Goal: Information Seeking & Learning: Check status

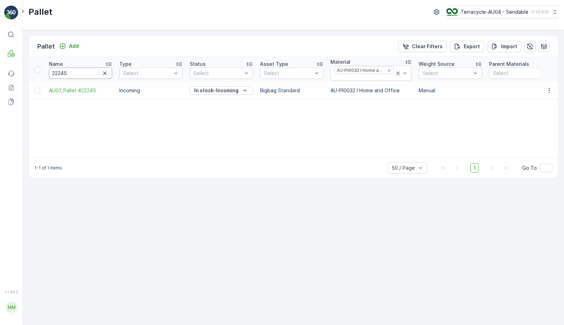
click at [74, 74] on input "22245" at bounding box center [80, 73] width 63 height 11
type input "22703"
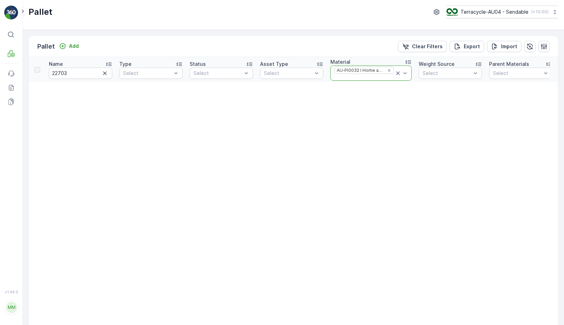
click at [395, 75] on icon at bounding box center [398, 73] width 7 height 7
click at [75, 71] on input "22703" at bounding box center [80, 70] width 63 height 11
type input "2"
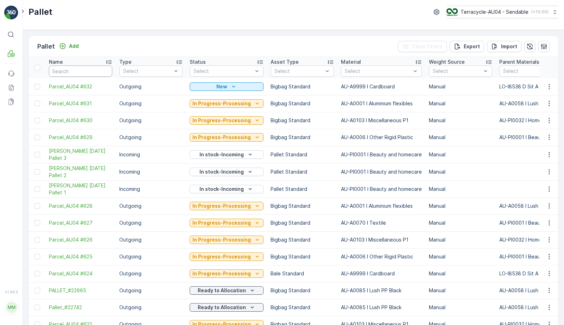
click at [71, 70] on input "text" at bounding box center [80, 70] width 63 height 11
type input "Pallet"
click at [86, 73] on input "Pallet" at bounding box center [80, 70] width 63 height 11
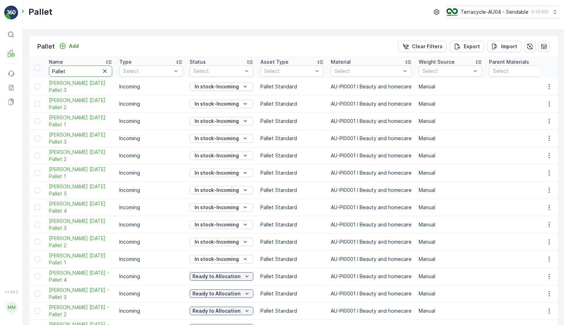
click at [86, 75] on input "Pallet" at bounding box center [80, 70] width 63 height 11
type input "Pallet #22703"
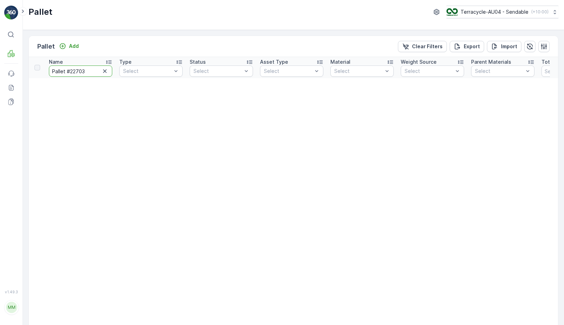
drag, startPoint x: 85, startPoint y: 71, endPoint x: 4, endPoint y: 64, distance: 81.9
click at [4, 64] on div "⌘B MRF Events Reports Documents v 1.49.3 MM MRF.AU04 monika.tur@terracycle.com …" at bounding box center [282, 162] width 564 height 325
click at [90, 74] on input "Pallet #22703" at bounding box center [80, 70] width 63 height 11
type input "Pallet #22700"
click at [89, 73] on input "Pallet #22700" at bounding box center [80, 70] width 63 height 11
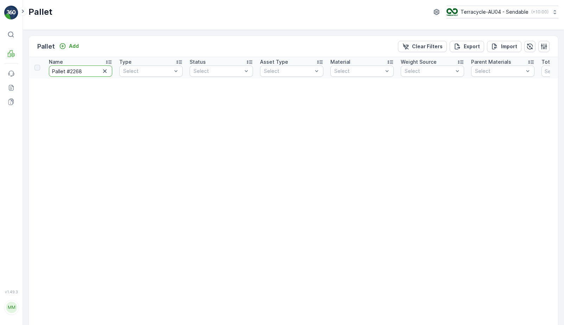
type input "Pallet #22683"
drag, startPoint x: 70, startPoint y: 70, endPoint x: 15, endPoint y: 70, distance: 54.9
click at [15, 70] on div "⌘B MRF Events Reports Documents v 1.49.3 MM MRF.AU04 monika.tur@terracycle.com …" at bounding box center [282, 162] width 564 height 325
type input "22683"
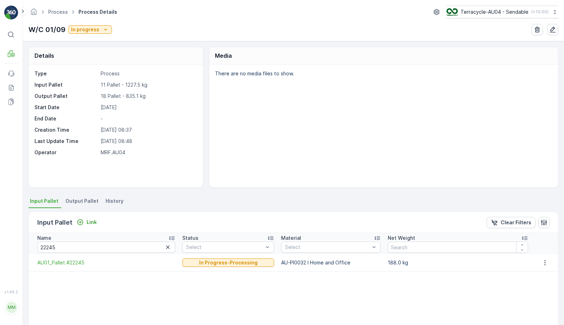
scroll to position [38, 0]
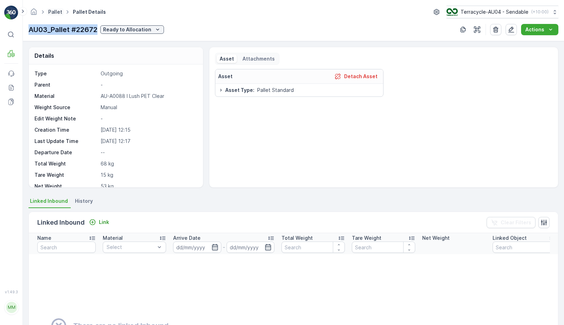
click at [54, 12] on link "Pallet" at bounding box center [55, 12] width 14 height 6
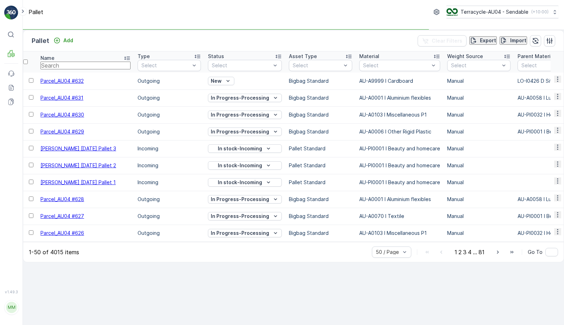
click at [83, 69] on input "text" at bounding box center [85, 66] width 90 height 8
type input "22703"
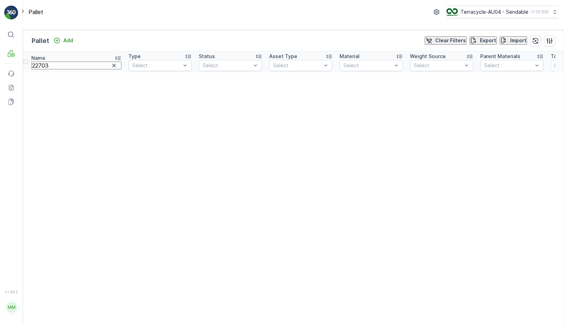
click at [76, 69] on input "22703" at bounding box center [76, 66] width 90 height 8
type input "22700"
click at [74, 69] on input "22700" at bounding box center [76, 66] width 90 height 8
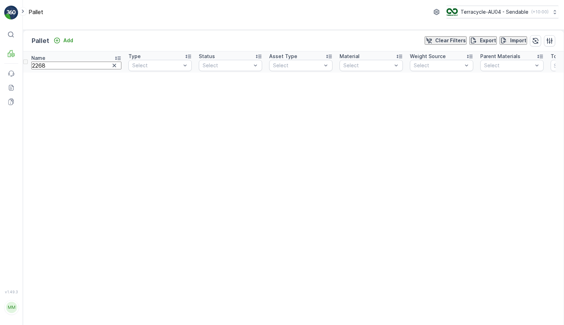
type input "22683"
click at [80, 69] on input "22683" at bounding box center [76, 66] width 90 height 8
type input "22630"
click at [40, 68] on link "Pallet" at bounding box center [40, 64] width 45 height 7
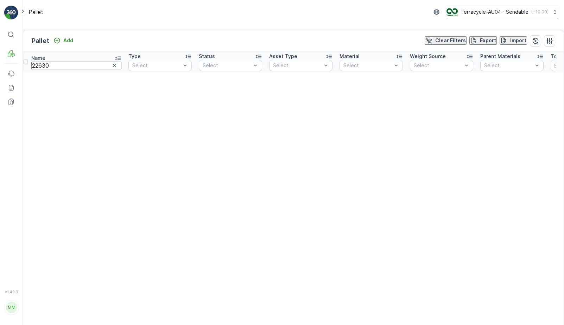
click at [86, 69] on input "22630" at bounding box center [76, 66] width 90 height 8
type input "22603"
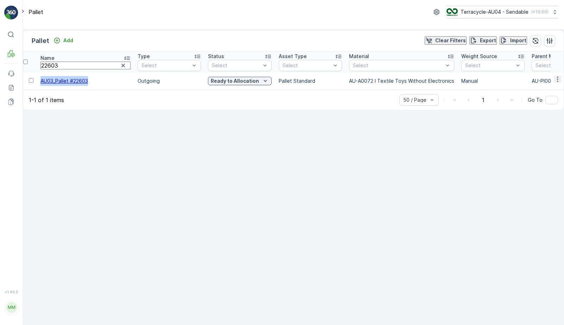
drag, startPoint x: 48, startPoint y: 87, endPoint x: 102, endPoint y: 90, distance: 54.0
click at [102, 89] on td "AU03_Pallet #22603" at bounding box center [85, 81] width 97 height 17
copy span "AU03_Pallet #22603"
drag, startPoint x: 82, startPoint y: 70, endPoint x: 31, endPoint y: 70, distance: 51.0
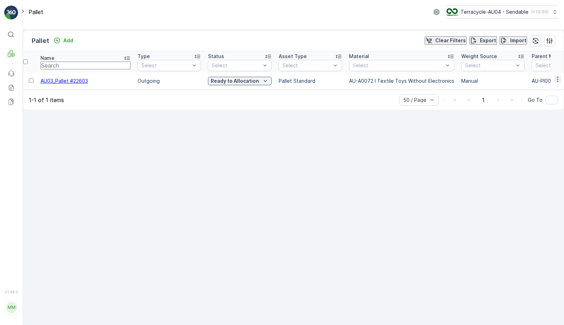
paste input "AU03_Pallet #22603"
type input "AU03_Pallet #226"
click at [96, 69] on input "AU03_Pallet #226" at bounding box center [85, 66] width 90 height 8
type input "AU03_Pallet #22703"
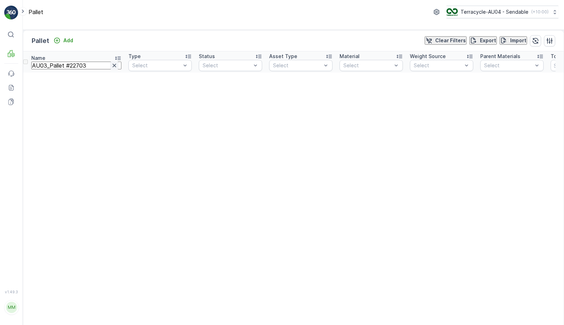
scroll to position [0, 2]
drag, startPoint x: 87, startPoint y: 71, endPoint x: 109, endPoint y: 72, distance: 22.9
click at [109, 69] on input "AU03_Pallet #22703" at bounding box center [76, 66] width 90 height 8
type input "AU03_Pallet #23746"
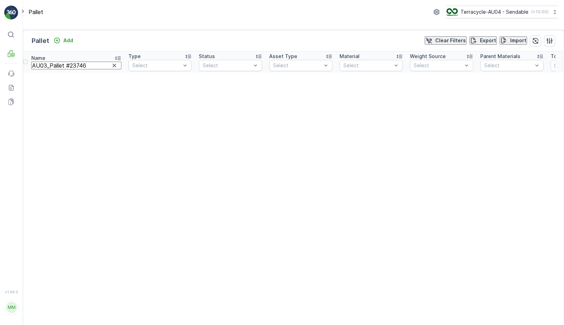
scroll to position [0, 2]
drag, startPoint x: 88, startPoint y: 70, endPoint x: 108, endPoint y: 70, distance: 20.4
click at [108, 69] on div "AU03_Pallet #23746" at bounding box center [76, 66] width 90 height 8
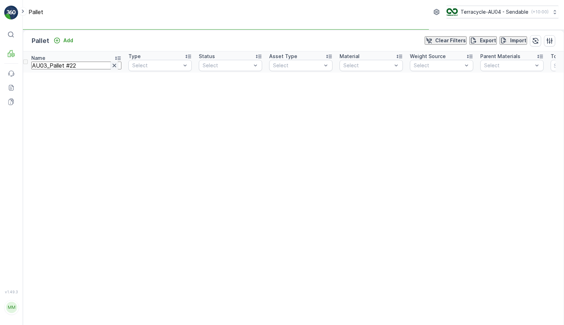
type input "AU03_Pallet #227"
click at [95, 69] on input "AU03_Pallet #227" at bounding box center [76, 66] width 90 height 8
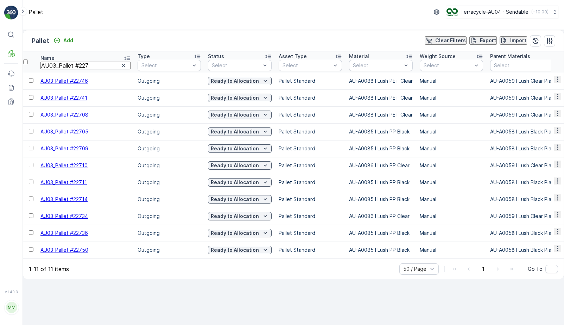
drag, startPoint x: 86, startPoint y: 71, endPoint x: 124, endPoint y: 78, distance: 38.6
type input "AU03_Pallet #22703"
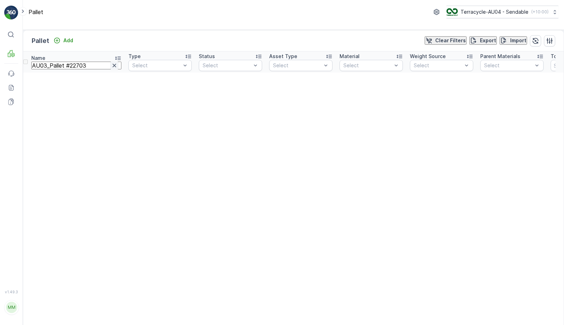
scroll to position [0, 2]
drag, startPoint x: 89, startPoint y: 71, endPoint x: 100, endPoint y: 71, distance: 10.9
click at [101, 69] on div "AU03_Pallet #22703" at bounding box center [76, 66] width 90 height 8
click at [97, 69] on input "AU03_Pallet #22703" at bounding box center [76, 66] width 90 height 8
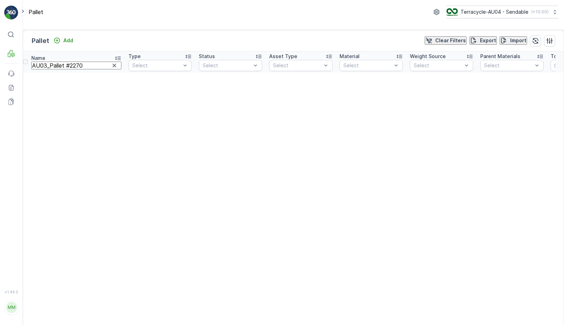
type input "AU03_Pallet #22700"
drag, startPoint x: 90, startPoint y: 71, endPoint x: 108, endPoint y: 71, distance: 17.2
click at [108, 69] on div "AU03_Pallet #22700" at bounding box center [76, 66] width 90 height 8
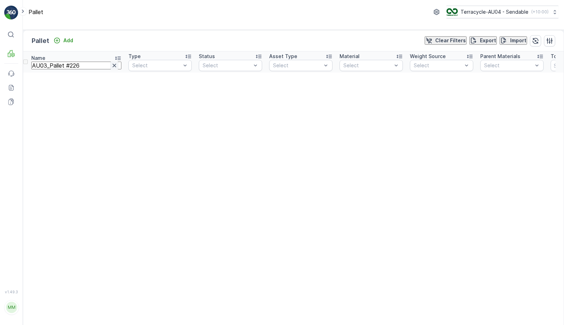
scroll to position [0, 0]
type input "AU03_Pallet #22683"
drag, startPoint x: 94, startPoint y: 72, endPoint x: 118, endPoint y: 72, distance: 23.6
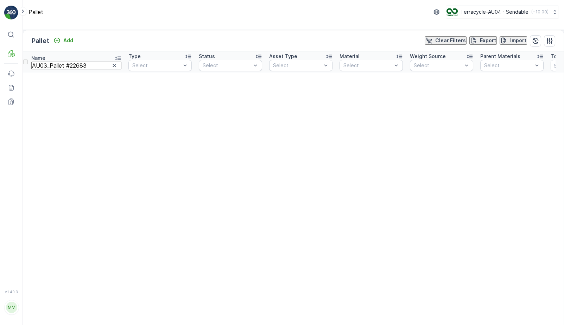
type input "AU03_Pallet #22630"
click at [64, 69] on input "AU03_Pallet #22630" at bounding box center [76, 66] width 90 height 8
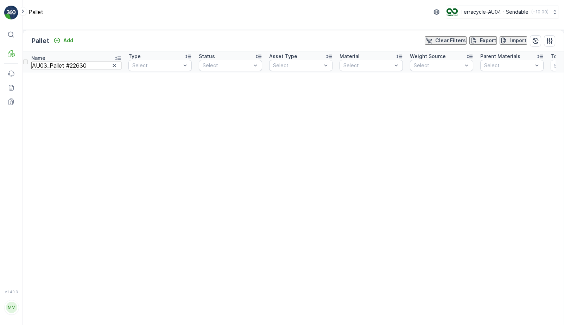
drag, startPoint x: 69, startPoint y: 70, endPoint x: 36, endPoint y: 70, distance: 32.7
type input "Pallet #22630"
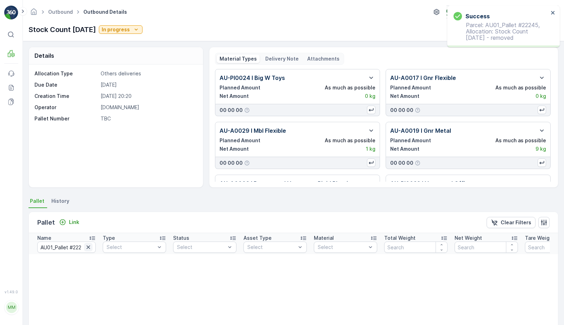
click at [88, 247] on icon "button" at bounding box center [89, 247] width 4 height 4
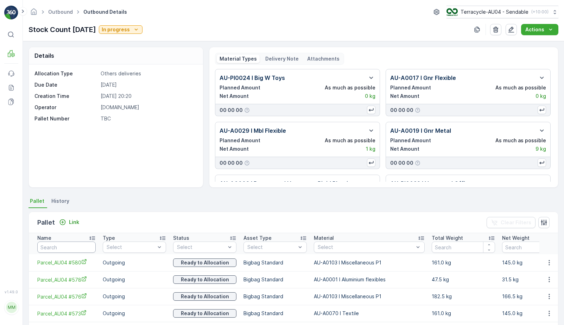
click at [63, 251] on input "text" at bounding box center [66, 246] width 58 height 11
type input "22703"
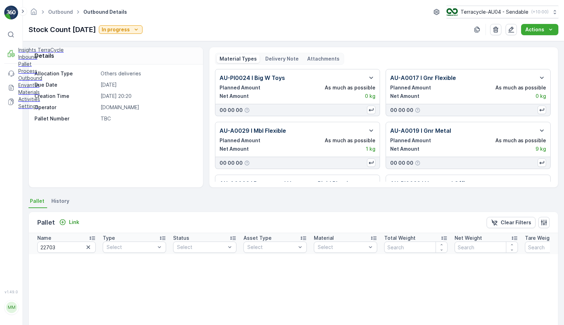
click at [40, 68] on link "Pallet" at bounding box center [40, 64] width 45 height 7
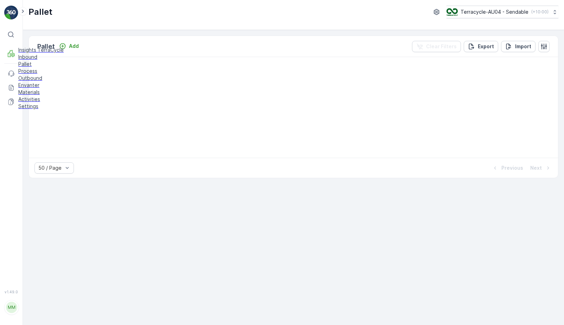
click at [45, 68] on link "Pallet" at bounding box center [40, 64] width 45 height 7
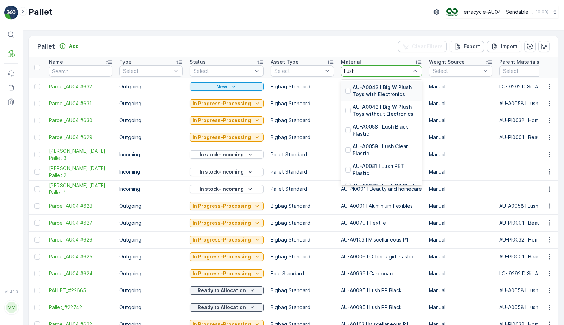
type input "Lush p"
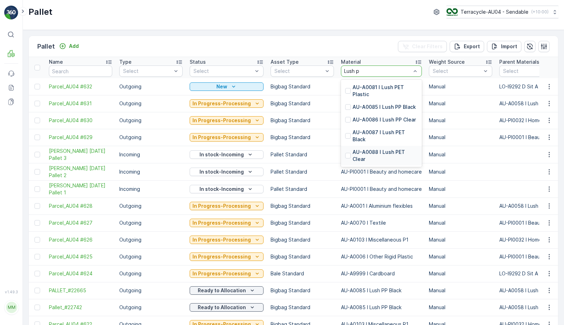
click at [373, 158] on p "AU-A0088 I Lush PET Clear" at bounding box center [385, 156] width 65 height 14
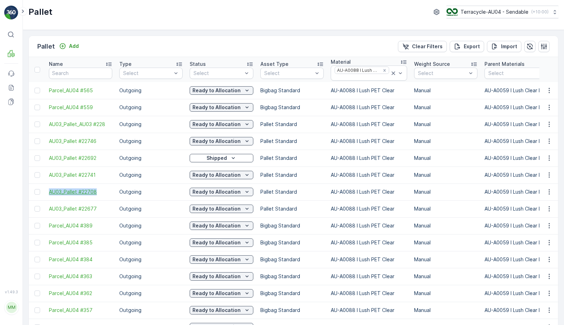
drag, startPoint x: 46, startPoint y: 194, endPoint x: 102, endPoint y: 193, distance: 56.7
click at [103, 193] on td "AU03_Pallet #22708" at bounding box center [80, 191] width 70 height 17
copy span "AU03_Pallet #22708"
click at [89, 75] on input "text" at bounding box center [80, 73] width 63 height 11
paste input "AU03_Pallet #22708"
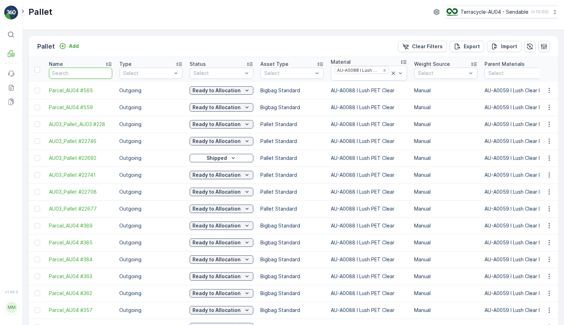
type input "AU03_Pallet #22708"
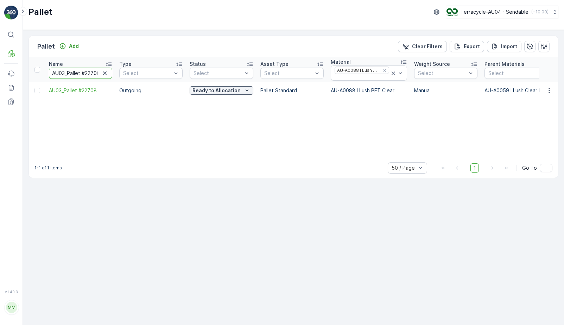
click at [87, 75] on input "AU03_Pallet #22708" at bounding box center [80, 73] width 63 height 11
type input "AU03_Pallet #22703"
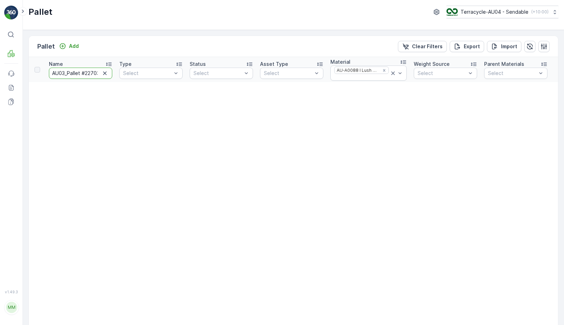
scroll to position [0, 2]
drag, startPoint x: 87, startPoint y: 73, endPoint x: 118, endPoint y: 73, distance: 31.7
type input "AU03_Pallet #22"
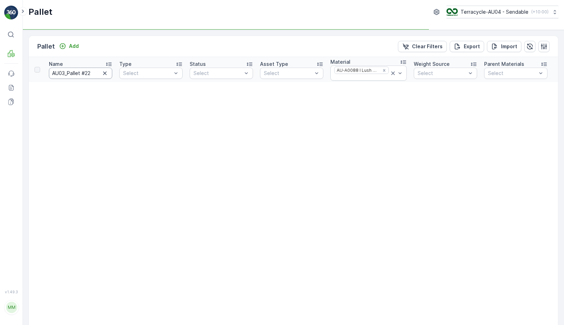
click at [94, 73] on input "AU03_Pallet #22" at bounding box center [80, 73] width 63 height 11
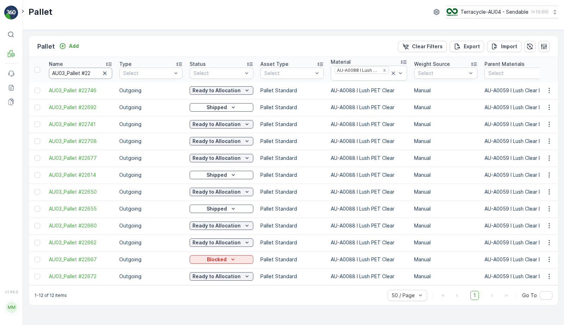
click at [94, 73] on input "AU03_Pallet #22" at bounding box center [80, 73] width 63 height 11
type input "AU03_Pallet #22683"
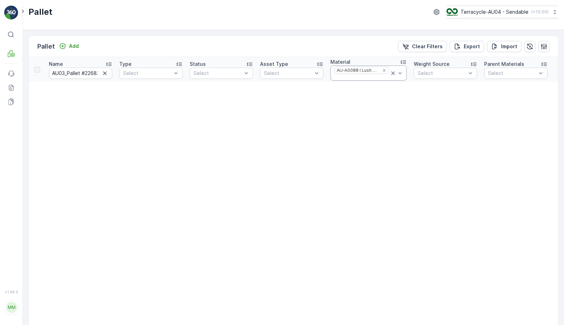
click at [391, 73] on icon at bounding box center [393, 73] width 7 height 7
click at [96, 71] on input "AU03_Pallet #22683" at bounding box center [80, 70] width 63 height 11
type input "AU03_Pallet #22"
click at [96, 71] on input "AU03_Pallet #22" at bounding box center [80, 70] width 63 height 11
type input "AU03_Pallet #22630"
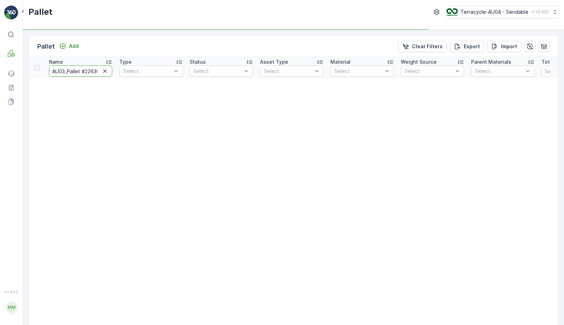
scroll to position [0, 2]
drag, startPoint x: 68, startPoint y: 71, endPoint x: 34, endPoint y: 69, distance: 33.9
type input "Pallet #22630"
click at [86, 70] on input "Pallet #22630" at bounding box center [80, 70] width 63 height 11
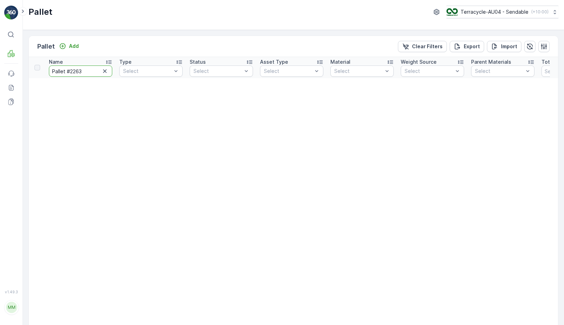
type input "Pallet #22637"
click at [91, 70] on input "Pallet #22637" at bounding box center [80, 70] width 63 height 11
type input "Pallet #22677"
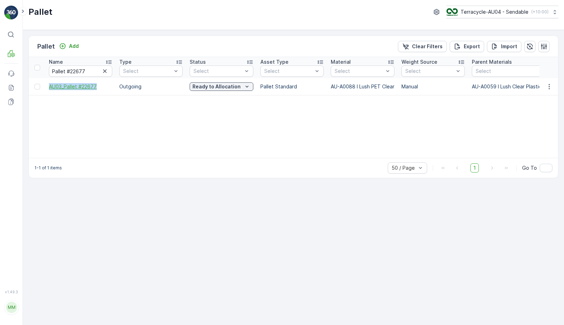
drag, startPoint x: 46, startPoint y: 87, endPoint x: 97, endPoint y: 87, distance: 50.7
click at [97, 87] on td "AU03_Pallet #22677" at bounding box center [80, 86] width 70 height 17
copy span "AU03_Pallet #22677"
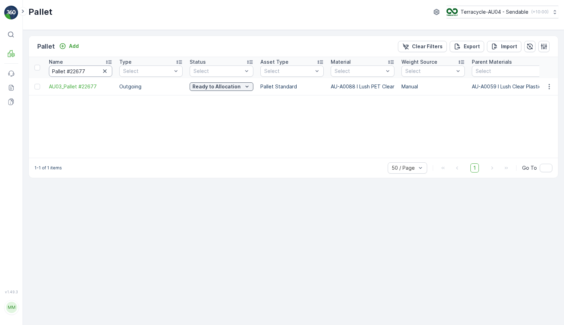
click at [86, 72] on input "Pallet #22677" at bounding box center [80, 70] width 63 height 11
type input "Pallet #22729"
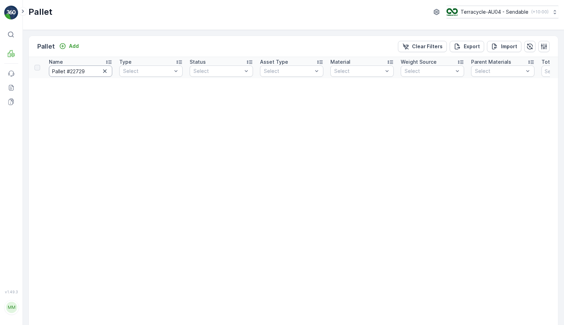
click at [93, 70] on input "Pallet #22729" at bounding box center [80, 70] width 63 height 11
type input "Pallet #20634"
click at [88, 72] on input "Pallet #20634" at bounding box center [80, 70] width 63 height 11
type input "Pallet #22"
click at [84, 72] on input "Pallet #22" at bounding box center [80, 70] width 63 height 11
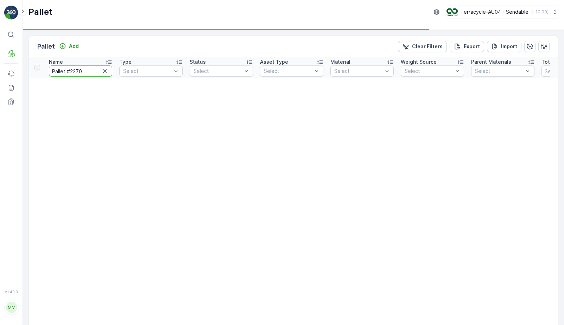
type input "Pallet #22708"
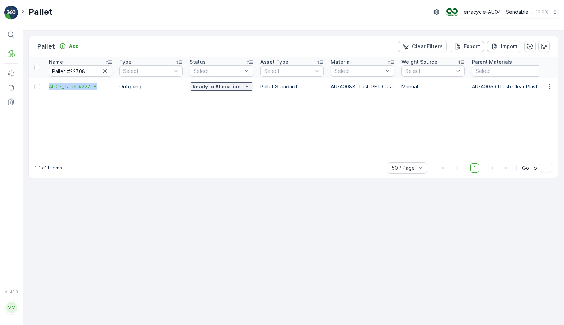
drag, startPoint x: 47, startPoint y: 88, endPoint x: 103, endPoint y: 89, distance: 55.6
click at [103, 89] on td "AU03_Pallet #22708" at bounding box center [80, 86] width 70 height 17
copy span "AU03_Pallet #22708"
click at [93, 71] on input "Pallet #22708" at bounding box center [80, 70] width 63 height 11
type input "Pallet #22"
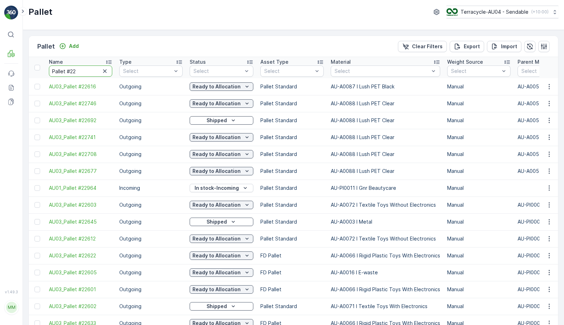
click at [85, 74] on input "Pallet #22" at bounding box center [80, 70] width 63 height 11
type input "Pallet #22692"
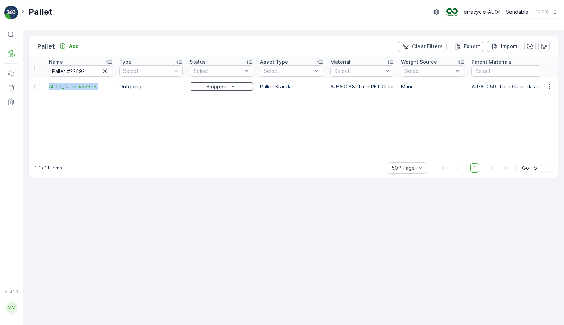
drag, startPoint x: 47, startPoint y: 86, endPoint x: 115, endPoint y: 87, distance: 68.3
click at [115, 87] on td "AU03_Pallet #22692" at bounding box center [80, 86] width 70 height 17
copy span "AU03_Pallet #22692"
click at [216, 88] on p "Shipped" at bounding box center [216, 86] width 20 height 7
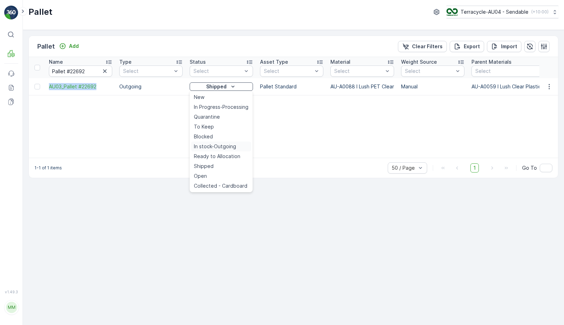
click at [219, 145] on span "In stock-Outgoing" at bounding box center [215, 146] width 42 height 7
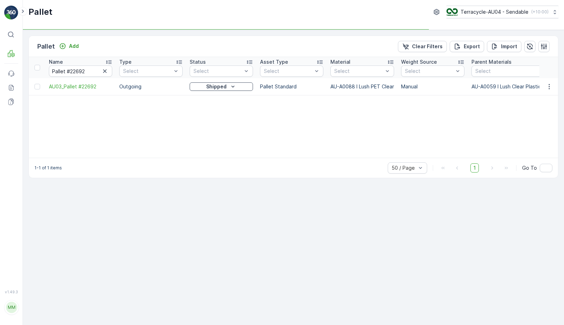
click at [233, 91] on div "Shipped" at bounding box center [221, 87] width 63 height 10
click at [236, 88] on icon "Shipped" at bounding box center [232, 86] width 7 height 7
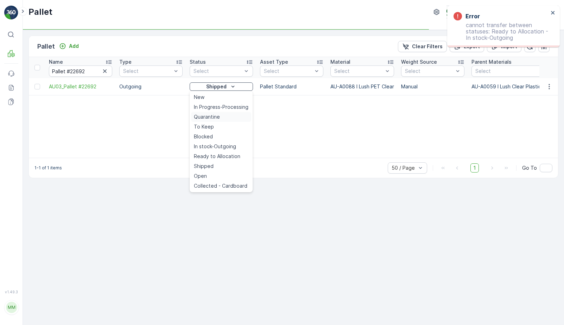
click at [227, 116] on div "Quarantine" at bounding box center [221, 117] width 60 height 10
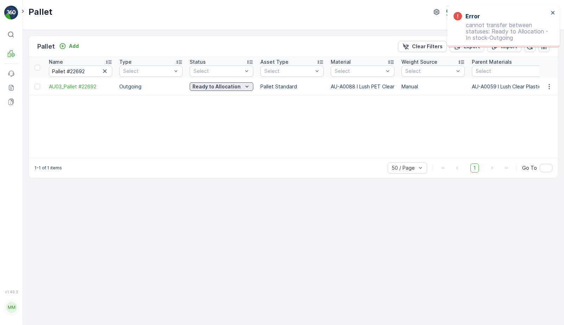
click at [232, 86] on p "Ready to Allocation" at bounding box center [217, 86] width 48 height 7
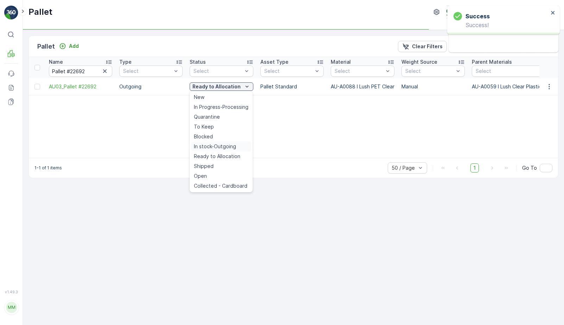
click at [223, 147] on span "In stock-Outgoing" at bounding box center [215, 146] width 42 height 7
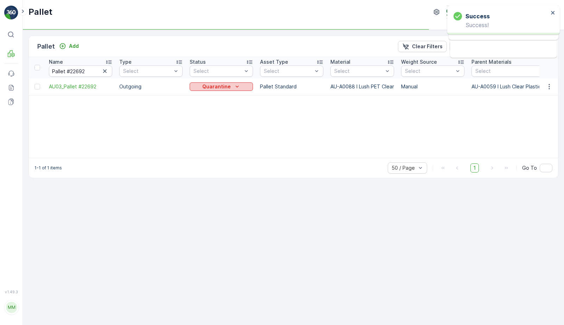
click at [237, 87] on icon "Quarantine" at bounding box center [237, 86] width 7 height 7
click at [232, 86] on p "In stock-Outgoing" at bounding box center [216, 86] width 45 height 7
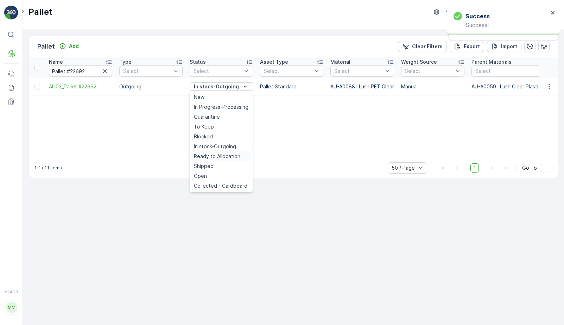
click at [223, 158] on span "Ready to Allocation" at bounding box center [217, 156] width 46 height 7
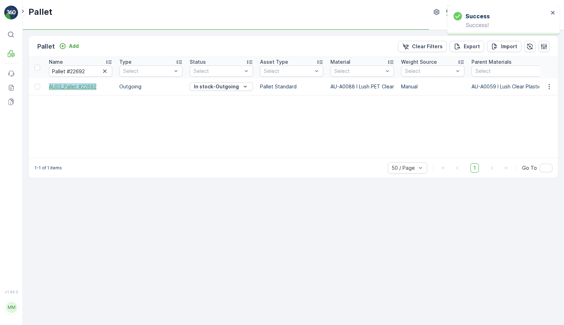
drag, startPoint x: 44, startPoint y: 87, endPoint x: 100, endPoint y: 88, distance: 55.6
click at [95, 74] on input "Pallet #22692" at bounding box center [80, 70] width 63 height 11
type input "Pallet #22675"
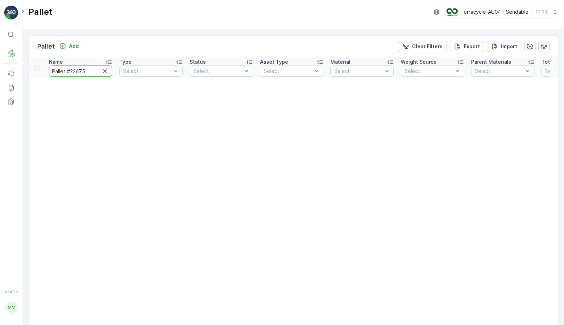
click at [87, 69] on input "Pallet #22675" at bounding box center [80, 70] width 63 height 11
type input "Pallet #22632"
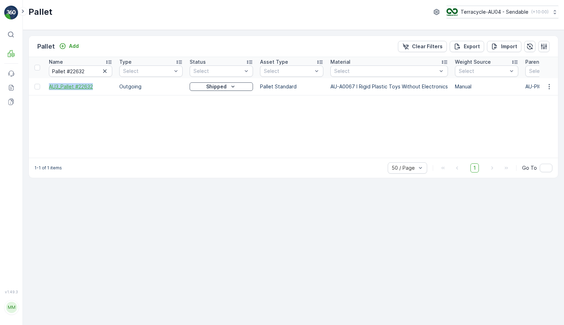
drag, startPoint x: 46, startPoint y: 85, endPoint x: 105, endPoint y: 85, distance: 59.5
click at [105, 85] on td "AU3_Pallet #22632" at bounding box center [80, 86] width 70 height 17
copy span "AU3_Pallet #22632"
click at [90, 70] on input "Pallet #22632" at bounding box center [80, 70] width 63 height 11
type input "Pallet #20633"
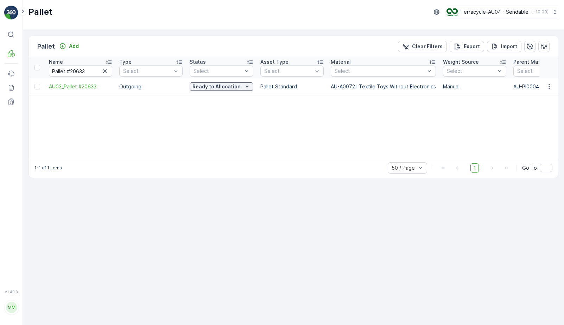
drag, startPoint x: 49, startPoint y: 89, endPoint x: 56, endPoint y: 116, distance: 28.2
click at [56, 116] on div "Name Pallet #20633 Type Select Status Select Asset Type Select Material Select …" at bounding box center [293, 107] width 529 height 101
drag, startPoint x: 44, startPoint y: 84, endPoint x: 101, endPoint y: 83, distance: 57.0
copy span "AU03_Pallet #20633"
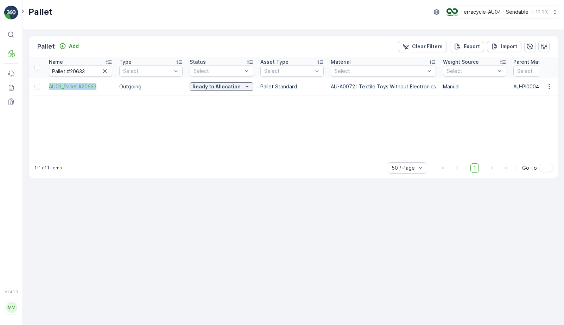
copy span "AU03_Pallet #20633"
click at [88, 88] on span "AU03_Pallet #20633" at bounding box center [80, 86] width 63 height 7
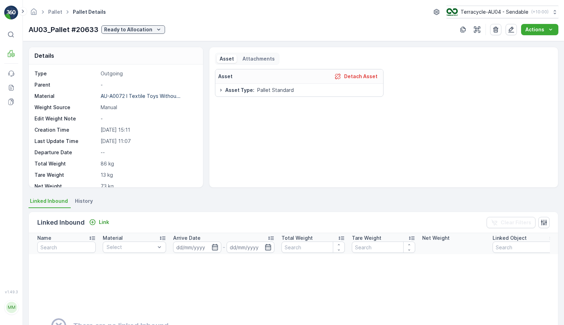
click at [88, 201] on span "History" at bounding box center [84, 200] width 18 height 7
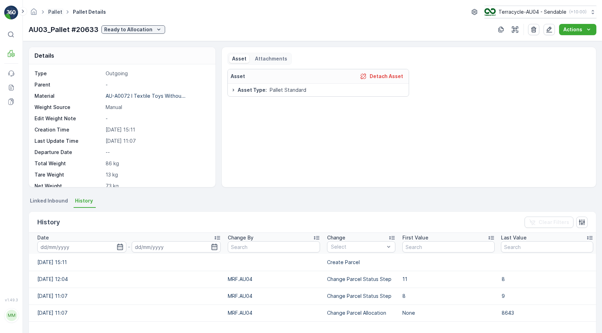
click at [53, 13] on link "Pallet" at bounding box center [55, 12] width 14 height 6
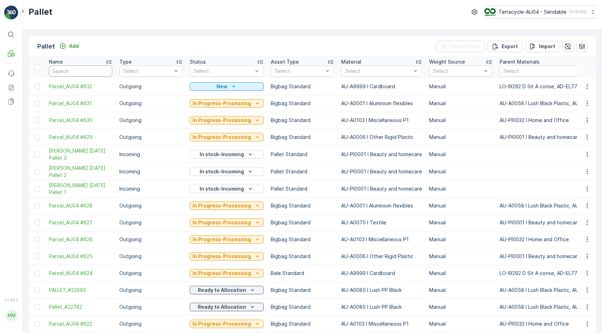
click at [89, 71] on input "text" at bounding box center [80, 70] width 63 height 11
type input "22746"
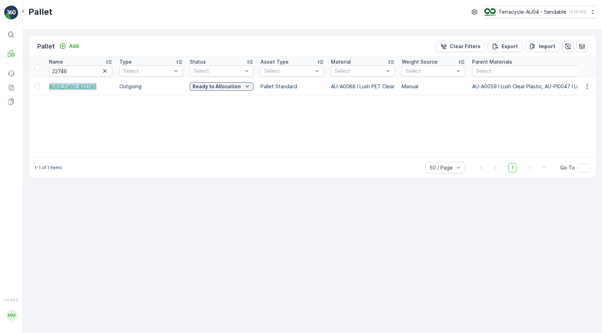
drag, startPoint x: 46, startPoint y: 87, endPoint x: 102, endPoint y: 87, distance: 55.6
click at [102, 87] on td "AU03_Pallet #22746" at bounding box center [80, 86] width 70 height 17
copy span "AU03_Pallet #22746"
click at [83, 72] on input "22746" at bounding box center [80, 70] width 63 height 11
type input "22741"
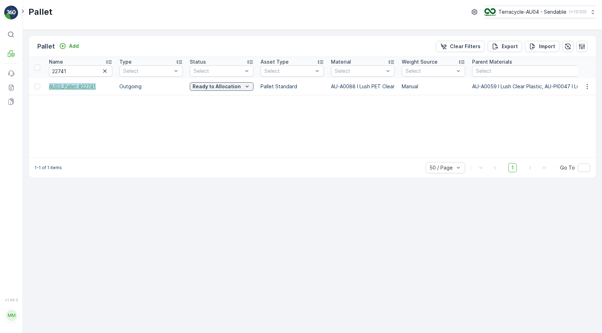
drag, startPoint x: 44, startPoint y: 87, endPoint x: 111, endPoint y: 88, distance: 66.9
click at [82, 73] on input "22741" at bounding box center [80, 70] width 63 height 11
type input "22616"
drag, startPoint x: 46, startPoint y: 87, endPoint x: 96, endPoint y: 87, distance: 50.3
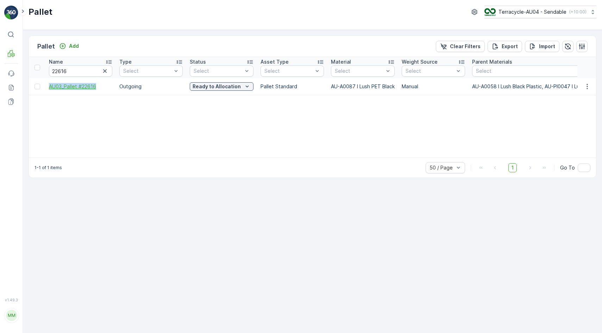
click at [97, 87] on td "AU03_Pallet #22616" at bounding box center [80, 86] width 70 height 17
click at [77, 74] on input "22616" at bounding box center [80, 70] width 63 height 11
type input "222"
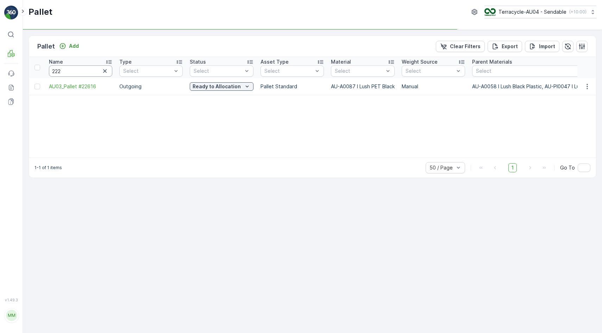
click at [84, 74] on input "222" at bounding box center [80, 70] width 63 height 11
type input "22263"
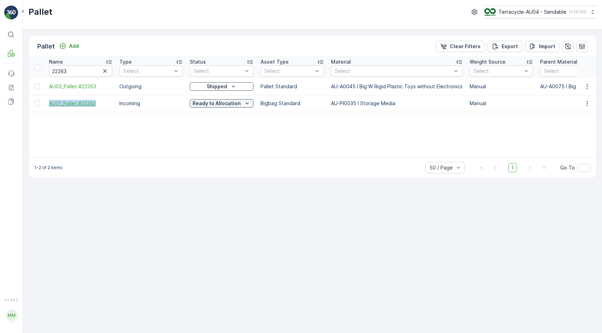
drag, startPoint x: 45, startPoint y: 101, endPoint x: 108, endPoint y: 101, distance: 63.4
click at [79, 70] on input "22263" at bounding box center [80, 70] width 63 height 11
type input "20725"
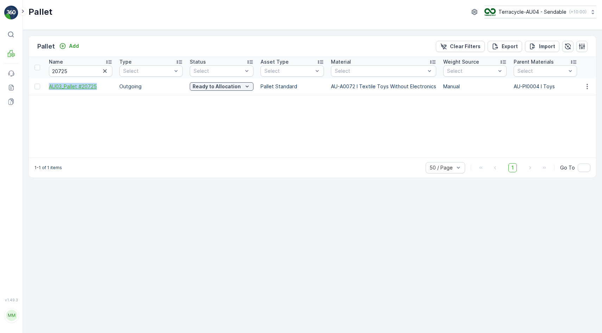
drag, startPoint x: 47, startPoint y: 86, endPoint x: 101, endPoint y: 86, distance: 54.2
click at [101, 86] on td "AU03_Pallet #20725" at bounding box center [80, 86] width 70 height 17
click at [82, 71] on input "20725" at bounding box center [80, 70] width 63 height 11
type input "227"
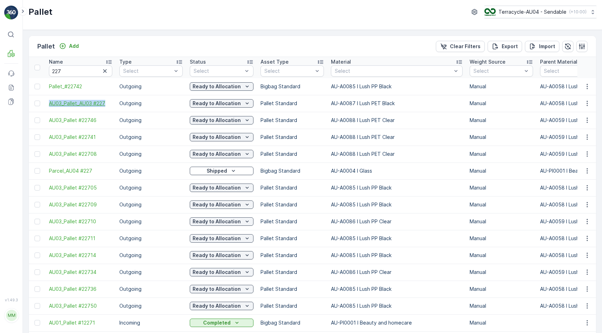
drag, startPoint x: 46, startPoint y: 103, endPoint x: 110, endPoint y: 103, distance: 63.4
click at [110, 103] on td "AU03_Pallet_AU03 #227" at bounding box center [80, 103] width 70 height 17
click at [80, 67] on input "227" at bounding box center [80, 70] width 63 height 11
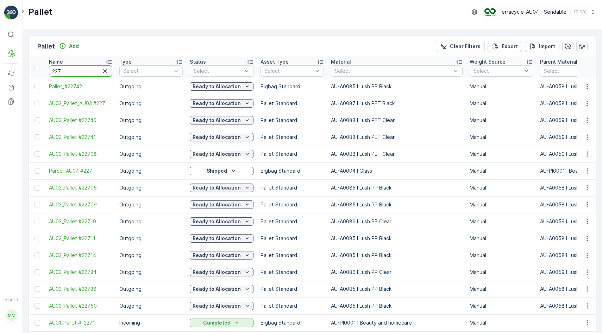
click at [79, 73] on input "227" at bounding box center [80, 70] width 63 height 11
type input "228"
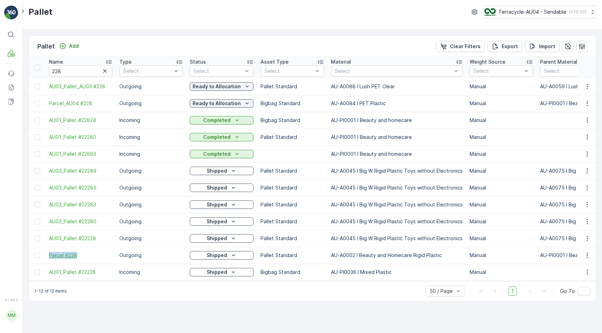
drag, startPoint x: 48, startPoint y: 257, endPoint x: 88, endPoint y: 257, distance: 39.8
click at [88, 257] on td "Parcel #228" at bounding box center [80, 255] width 70 height 17
drag, startPoint x: 44, startPoint y: 103, endPoint x: 110, endPoint y: 103, distance: 65.8
click at [77, 68] on input "228" at bounding box center [80, 70] width 63 height 11
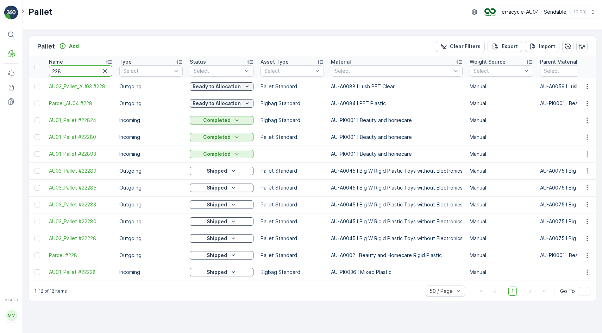
click at [77, 68] on input "228" at bounding box center [80, 70] width 63 height 11
type input "397"
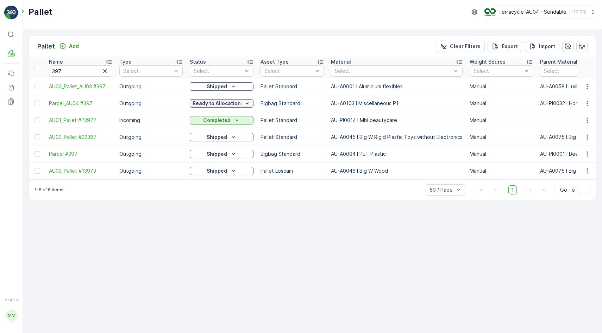
drag, startPoint x: 49, startPoint y: 106, endPoint x: 99, endPoint y: 149, distance: 66.1
drag, startPoint x: 45, startPoint y: 87, endPoint x: 112, endPoint y: 84, distance: 66.6
click at [112, 84] on td "AU03_Pallet_AU03 #397" at bounding box center [80, 86] width 70 height 17
click at [86, 68] on input "397" at bounding box center [80, 70] width 63 height 11
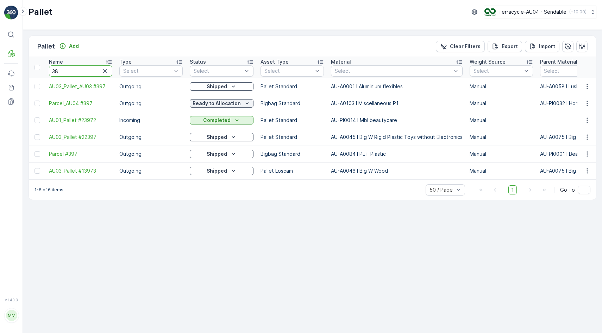
type input "383"
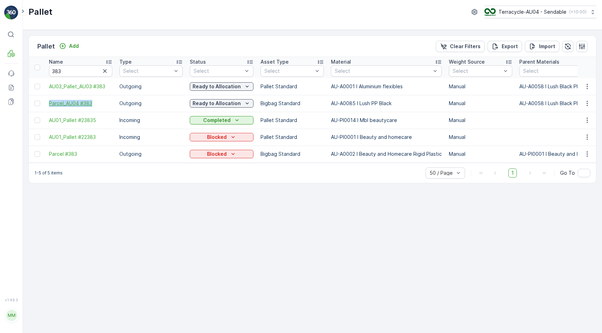
drag, startPoint x: 46, startPoint y: 103, endPoint x: 99, endPoint y: 101, distance: 52.8
click at [99, 101] on td "Parcel_AU04 #383" at bounding box center [80, 103] width 70 height 17
drag, startPoint x: 45, startPoint y: 85, endPoint x: 111, endPoint y: 85, distance: 66.5
click at [83, 73] on input "383" at bounding box center [80, 70] width 63 height 11
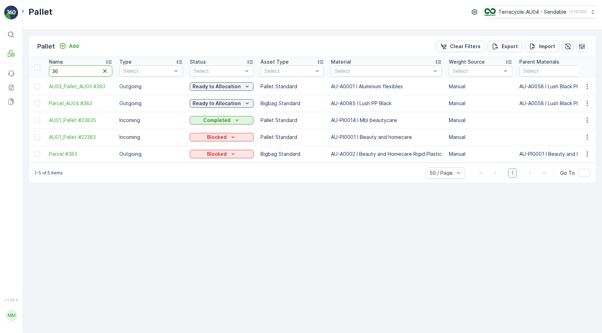
type input "364"
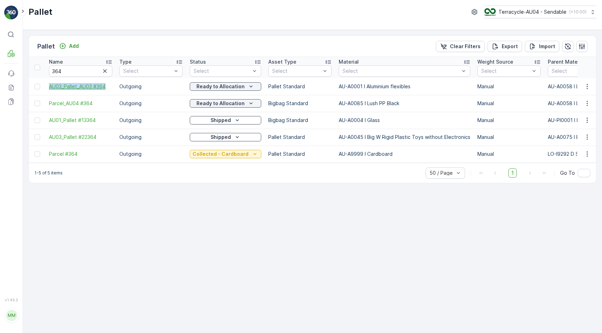
drag, startPoint x: 45, startPoint y: 87, endPoint x: 112, endPoint y: 86, distance: 66.5
click at [112, 86] on td "AU03_Pallet_AU03 #364" at bounding box center [80, 86] width 70 height 17
click at [81, 74] on input "364" at bounding box center [80, 70] width 63 height 11
type input "386"
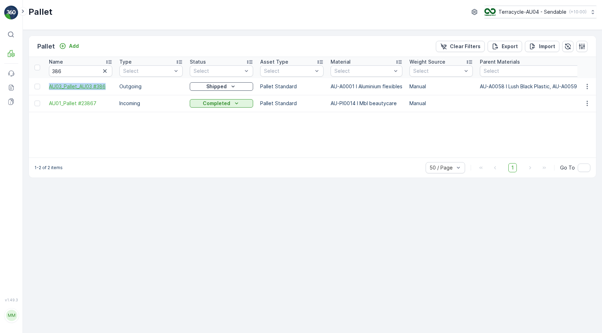
drag, startPoint x: 48, startPoint y: 86, endPoint x: 109, endPoint y: 86, distance: 61.2
click at [109, 86] on td "AU03_Pallet_AU03 #386" at bounding box center [80, 86] width 70 height 17
click at [65, 74] on input "386" at bounding box center [80, 70] width 63 height 11
type input "375"
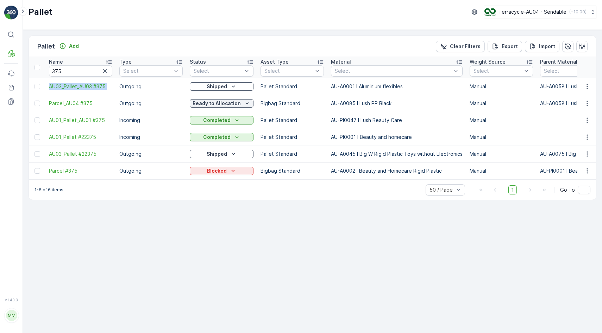
drag, startPoint x: 47, startPoint y: 85, endPoint x: 118, endPoint y: 87, distance: 71.1
click at [75, 69] on input "375" at bounding box center [80, 70] width 63 height 11
type input "389"
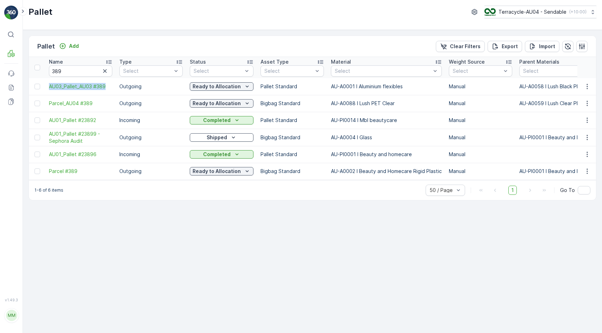
drag, startPoint x: 44, startPoint y: 88, endPoint x: 113, endPoint y: 88, distance: 69.7
click at [81, 72] on input "389" at bounding box center [80, 70] width 63 height 11
type input "213"
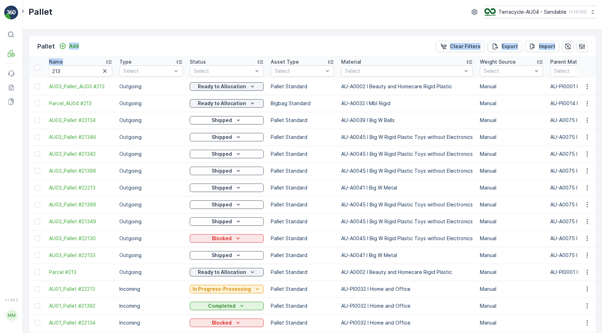
drag, startPoint x: 78, startPoint y: 74, endPoint x: 32, endPoint y: 50, distance: 52.3
click at [83, 69] on input "213" at bounding box center [80, 70] width 63 height 11
type input "231"
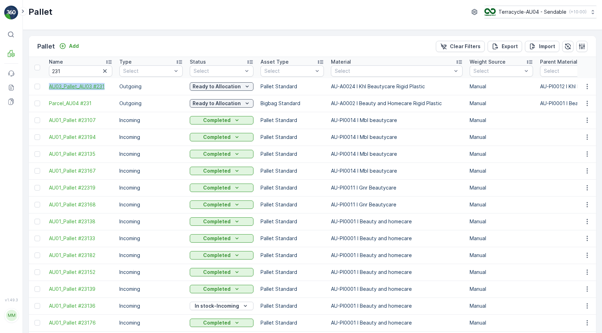
drag, startPoint x: 48, startPoint y: 86, endPoint x: 107, endPoint y: 85, distance: 59.1
click at [107, 85] on td "AU03_Pallet_AU03 #231" at bounding box center [80, 86] width 70 height 17
click at [71, 70] on input "231" at bounding box center [80, 70] width 63 height 11
type input "224"
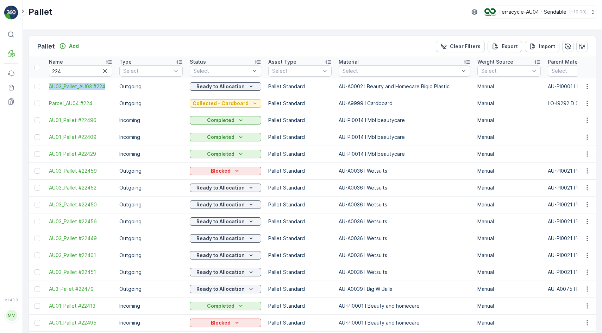
drag, startPoint x: 45, startPoint y: 86, endPoint x: 103, endPoint y: 92, distance: 58.0
click at [80, 69] on input "224" at bounding box center [80, 70] width 63 height 11
type input "223"
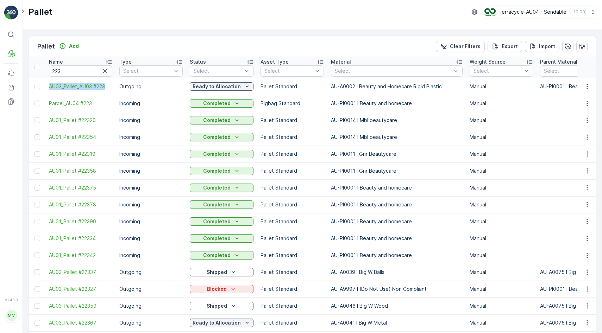
drag, startPoint x: 46, startPoint y: 87, endPoint x: 114, endPoint y: 88, distance: 67.9
click at [78, 73] on input "223" at bounding box center [80, 70] width 63 height 11
type input "375"
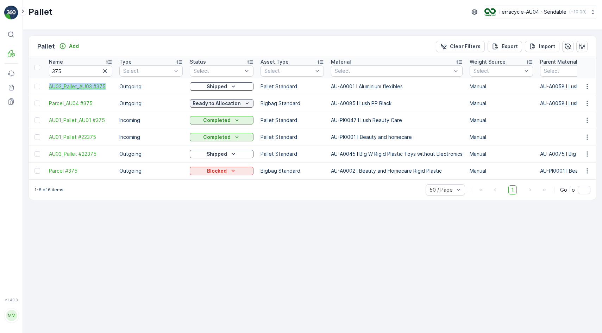
drag, startPoint x: 45, startPoint y: 86, endPoint x: 108, endPoint y: 86, distance: 63.4
click at [103, 71] on icon "button" at bounding box center [104, 71] width 7 height 7
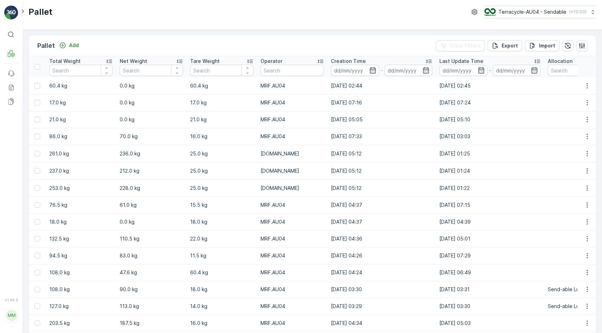
scroll to position [0, 3067]
click at [372, 70] on icon "button" at bounding box center [375, 70] width 6 height 6
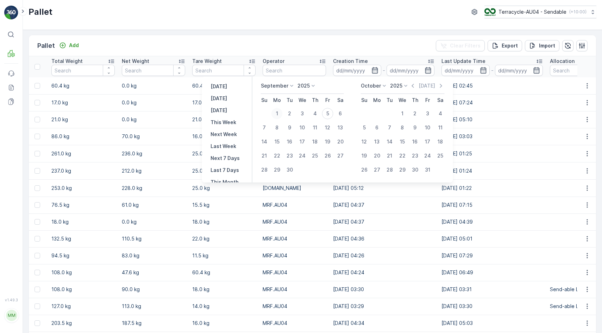
click at [276, 114] on div "1" at bounding box center [276, 113] width 11 height 11
type input "01.09.2025"
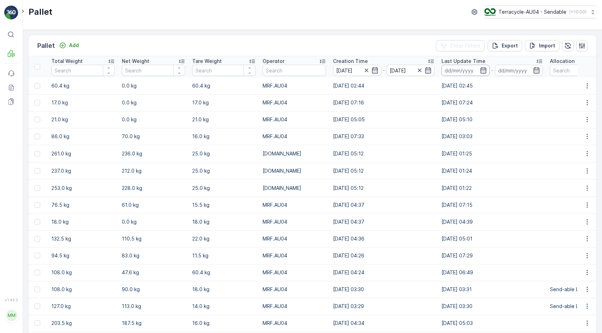
click at [441, 74] on input at bounding box center [465, 70] width 48 height 11
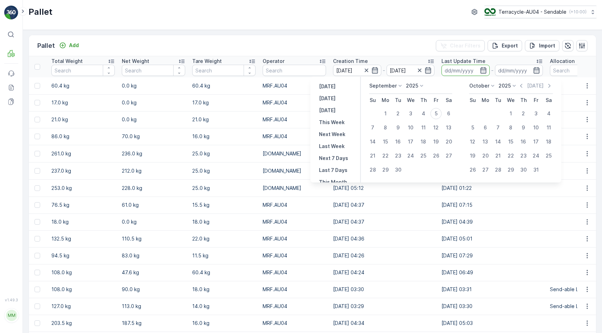
click at [329, 76] on th "Creation Time 01.09.2025 - 01.09.2025" at bounding box center [383, 66] width 108 height 21
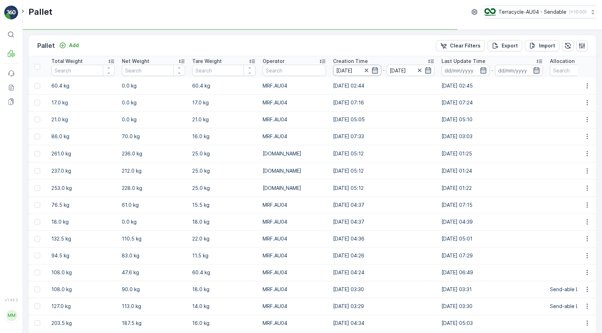
click at [333, 71] on input "01.09.2025" at bounding box center [357, 70] width 48 height 11
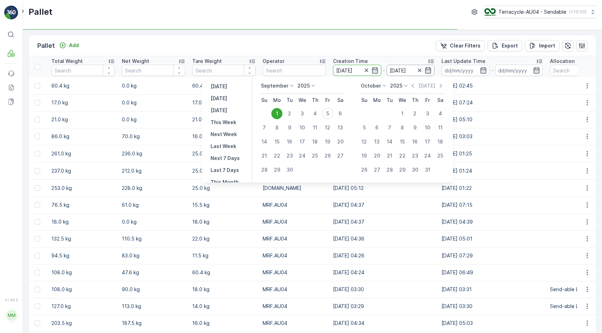
click at [386, 70] on input "01.09.2025" at bounding box center [410, 70] width 48 height 11
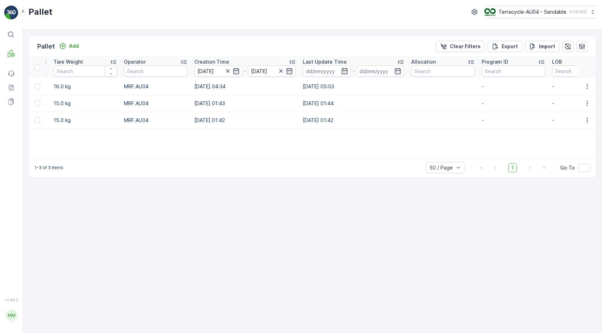
scroll to position [0, 648]
click at [289, 71] on icon "button" at bounding box center [292, 71] width 7 height 7
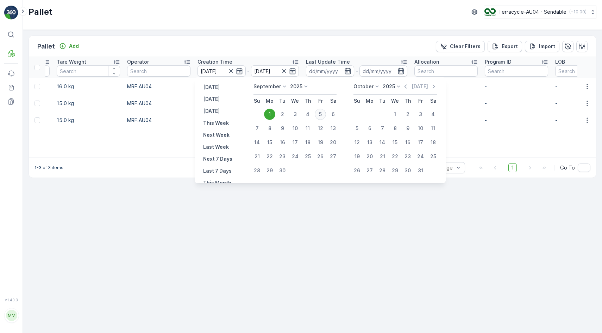
click at [321, 113] on div "5" at bounding box center [320, 114] width 11 height 11
type input "05.09.2025"
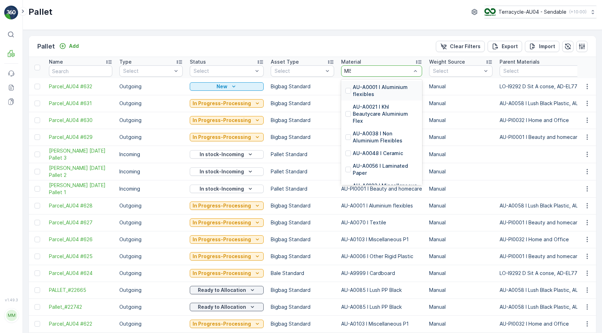
type input "MISC"
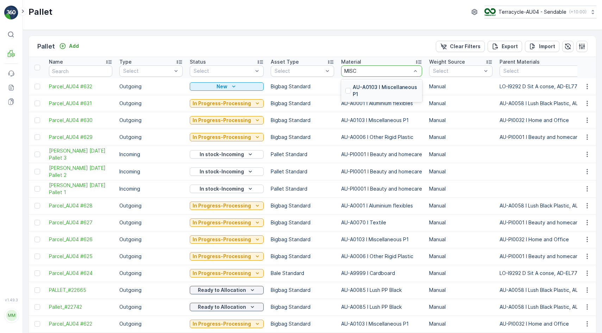
click at [384, 96] on p "AU-A0103 I Miscellaneous P1" at bounding box center [385, 91] width 65 height 14
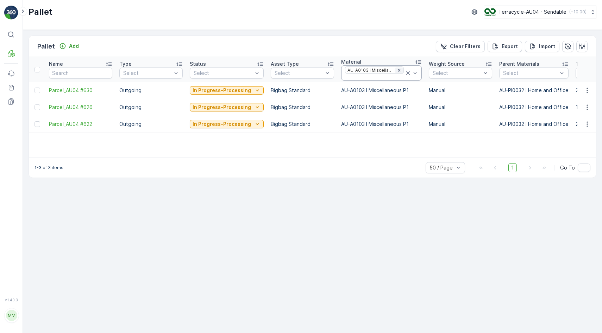
click at [397, 72] on icon "Remove AU-A0103 I Miscellaneous P1" at bounding box center [399, 70] width 5 height 5
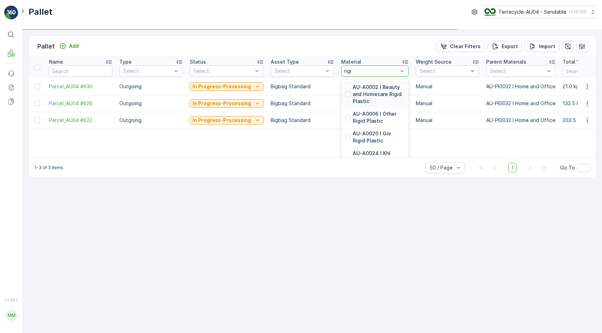
type input "rigid"
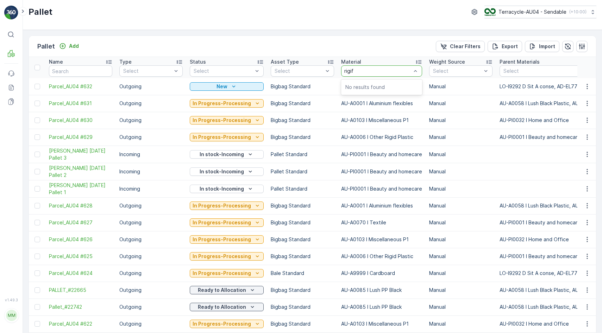
type input "rigi"
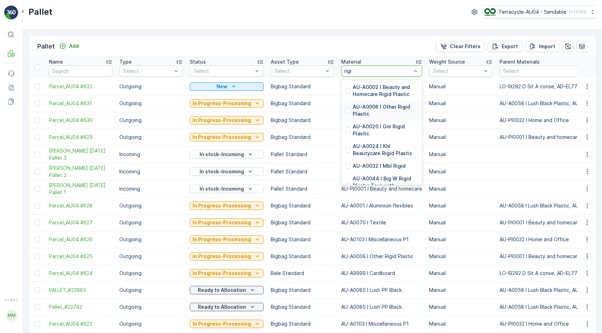
click at [379, 108] on p "AU-A0006 I Other Rigid Plastic" at bounding box center [385, 110] width 65 height 14
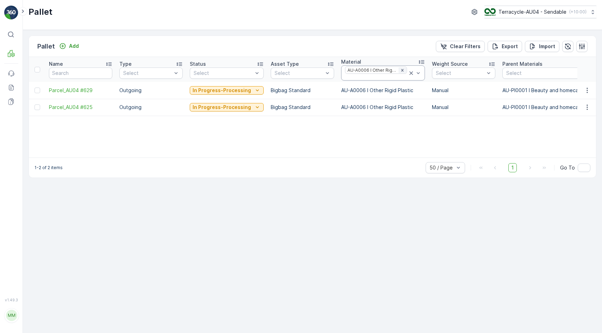
click at [401, 69] on icon "Remove AU-A0006 I Other Rigid Plastic" at bounding box center [402, 70] width 2 height 2
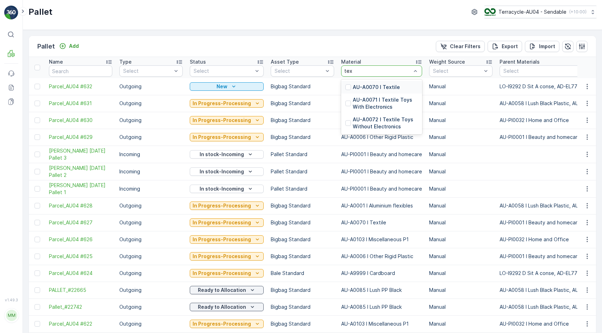
type input "text"
click at [384, 86] on p "AU-A0070 I Textile" at bounding box center [376, 87] width 47 height 7
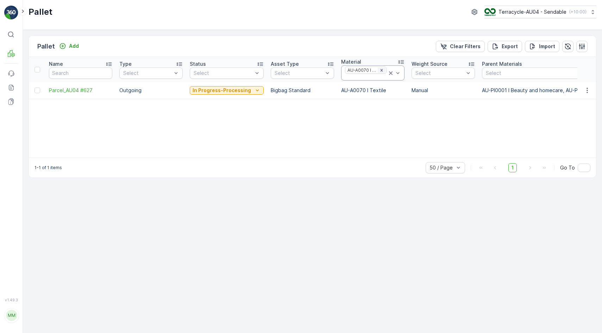
click at [382, 69] on div "Remove AU-A0070 I Textile" at bounding box center [382, 71] width 8 height 6
click at [387, 74] on icon at bounding box center [390, 73] width 7 height 7
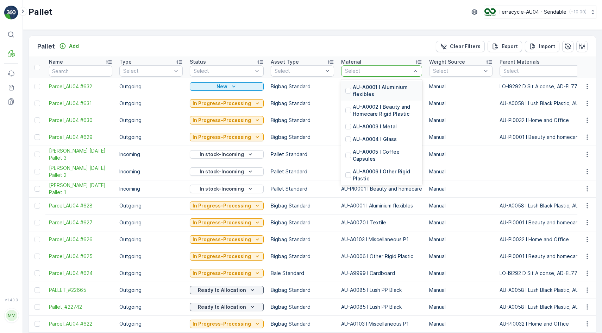
click at [369, 71] on div at bounding box center [378, 71] width 68 height 6
type input "alum"
click at [370, 91] on p "AU-A0001 I Aluminium flexibles" at bounding box center [385, 91] width 65 height 14
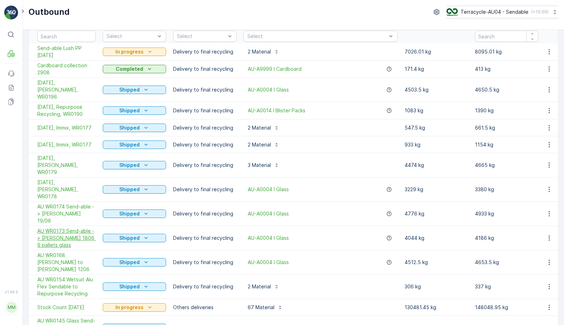
scroll to position [45, 0]
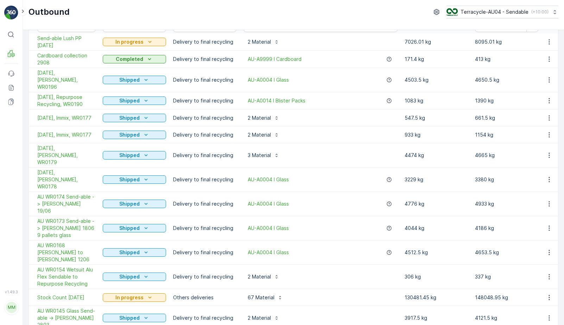
click at [69, 289] on td "Stock Count [DATE]" at bounding box center [64, 297] width 70 height 17
click at [72, 294] on span "Stock Count [DATE]" at bounding box center [66, 297] width 58 height 7
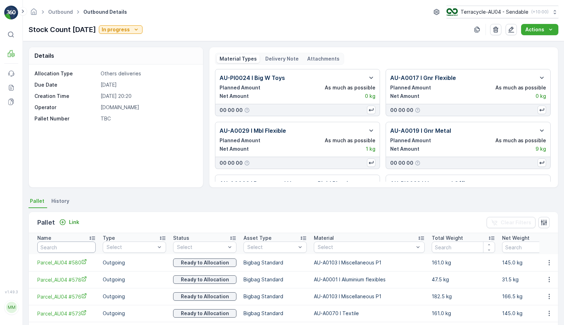
click at [62, 247] on input "text" at bounding box center [66, 246] width 58 height 11
paste input "AU03_Pallet #22677"
type input "AU03_Pallet #22677"
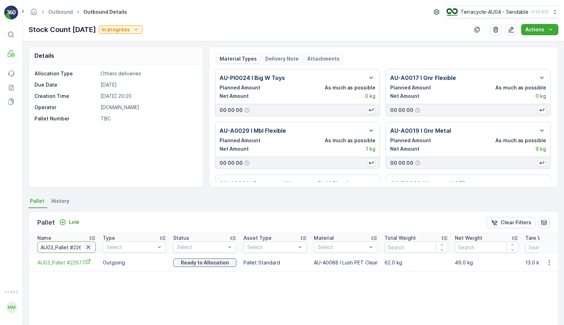
scroll to position [0, 7]
drag, startPoint x: 72, startPoint y: 248, endPoint x: 88, endPoint y: 248, distance: 15.5
click at [88, 248] on div "AU03_Pallet #22677" at bounding box center [66, 246] width 58 height 11
click at [82, 246] on input "AU03_Pallet #22677" at bounding box center [66, 246] width 58 height 11
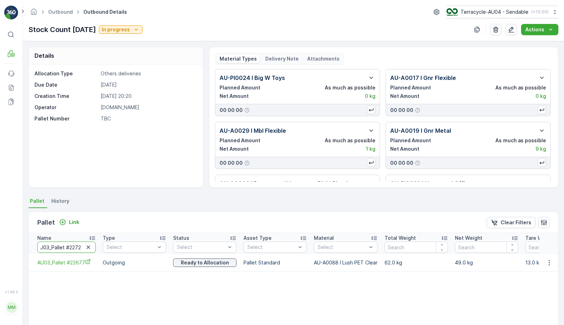
type input "AU03_Pallet #22729"
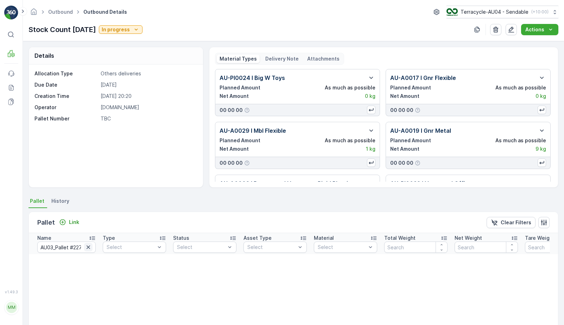
click at [89, 245] on icon "button" at bounding box center [88, 247] width 7 height 7
click at [82, 246] on input "text" at bounding box center [66, 246] width 58 height 11
paste input "AU03_Pallet #22708"
type input "AU03_Pallet #22708"
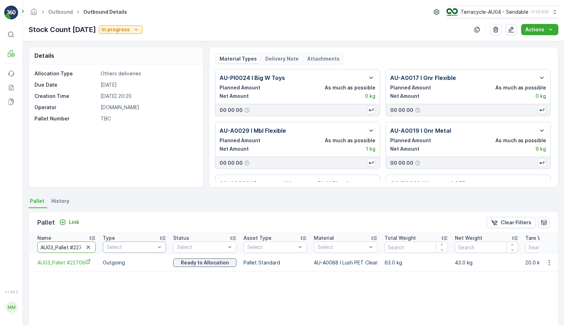
scroll to position [0, 7]
drag, startPoint x: 79, startPoint y: 246, endPoint x: 105, endPoint y: 246, distance: 26.4
click at [105, 246] on tr "Name AU03_Pallet #22708 Type Select Status Select Asset Type Select Material Se…" at bounding box center [320, 243] width 582 height 21
click at [89, 246] on icon "button" at bounding box center [89, 247] width 4 height 4
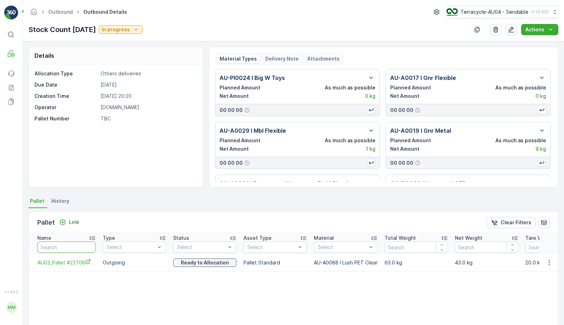
paste input "AU03_Pallet #22692"
type input "AU03_Pallet #22692"
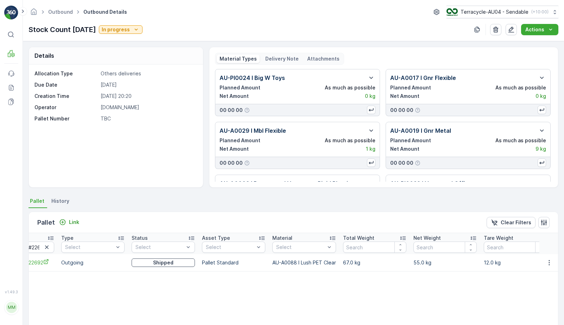
scroll to position [0, 55]
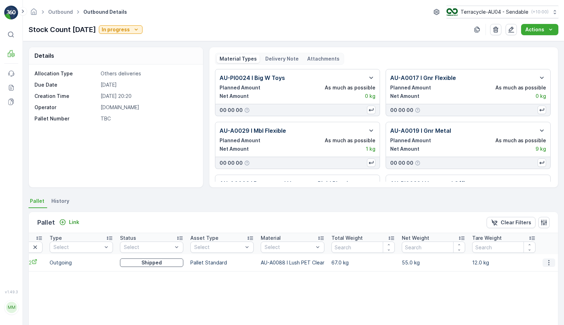
click at [547, 264] on icon "button" at bounding box center [549, 262] width 7 height 7
click at [537, 289] on span "Unlink Pallet" at bounding box center [535, 286] width 29 height 7
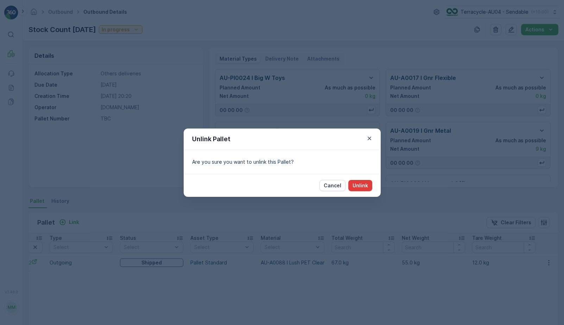
click at [363, 185] on p "Unlink" at bounding box center [360, 185] width 15 height 7
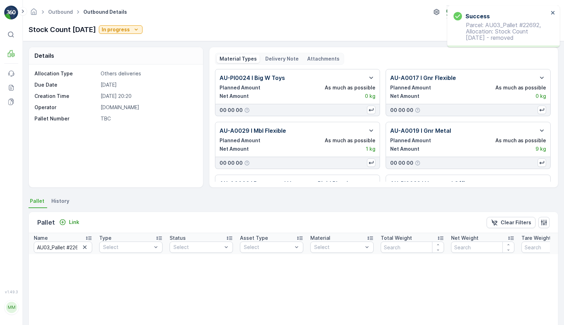
scroll to position [0, 0]
click at [87, 248] on icon "button" at bounding box center [89, 247] width 4 height 4
click at [77, 224] on p "Link" at bounding box center [74, 222] width 10 height 7
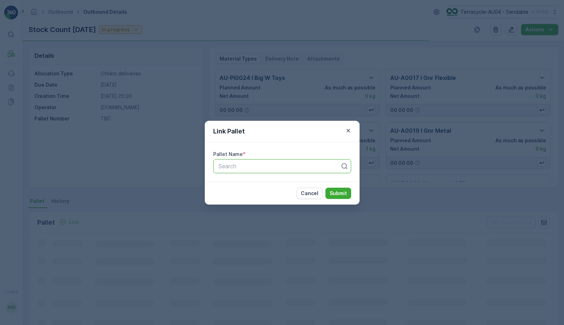
click at [251, 159] on div "Search" at bounding box center [282, 166] width 138 height 14
paste input "AU03_Pallet #22692"
type input "AU03_Pallet #22692"
click at [290, 180] on div "AU03_Pallet #22692" at bounding box center [283, 183] width 130 height 6
click at [331, 194] on p "Submit" at bounding box center [338, 193] width 17 height 7
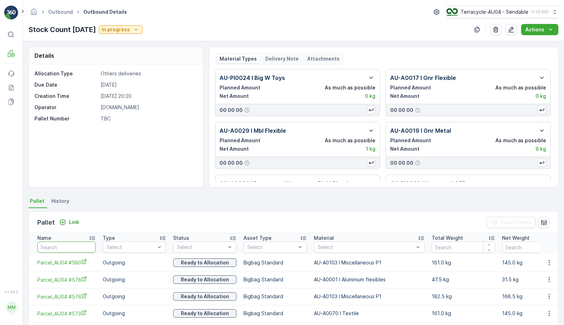
click at [71, 244] on input "text" at bounding box center [66, 246] width 58 height 11
paste input "AU3_Pallet #22632"
type input "AU3_Pallet #22632"
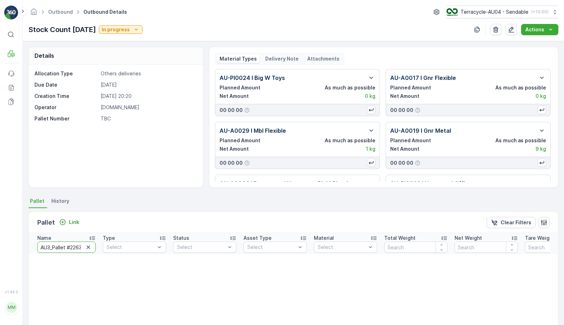
click at [82, 247] on input "AU3_Pallet #22632" at bounding box center [66, 246] width 58 height 11
type input "AU3_Pallet #20633"
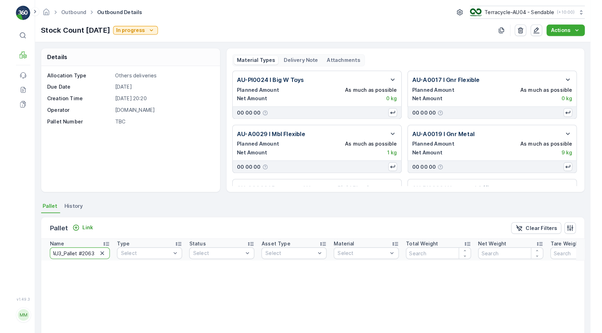
scroll to position [0, 5]
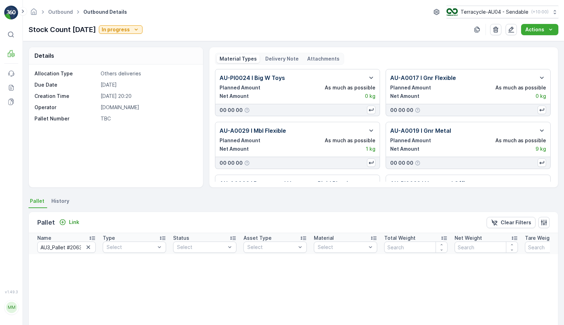
click at [70, 227] on div "Pallet Link" at bounding box center [59, 223] width 45 height 10
click at [73, 223] on p "Link" at bounding box center [74, 222] width 10 height 7
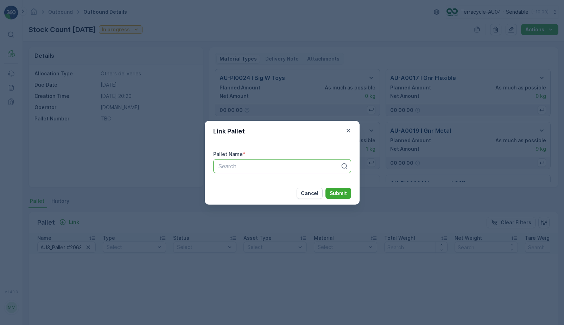
click at [237, 169] on div at bounding box center [279, 166] width 123 height 6
paste input "AU03_Pallet #20633"
type input "AU03_Pallet #20633"
click at [169, 178] on div "Link Pallet Pallet Name * Use Up and Down to choose options, press Enter to sel…" at bounding box center [282, 162] width 564 height 325
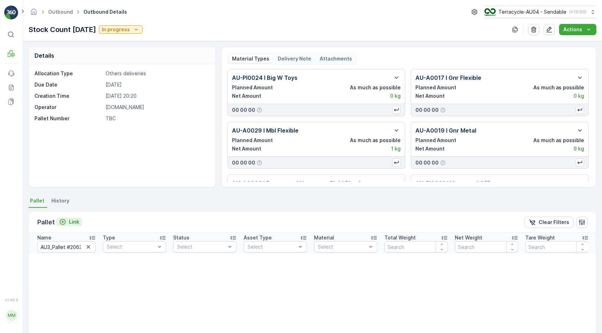
click at [68, 221] on div "Link" at bounding box center [69, 222] width 20 height 7
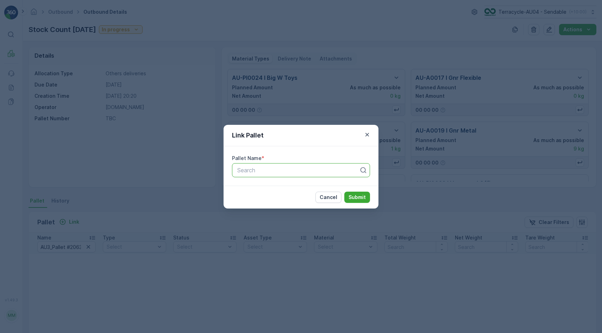
click at [279, 170] on div at bounding box center [298, 170] width 123 height 6
paste input "AU03_Pallet #20633"
type input "AU03_Pallet #20633"
click at [164, 164] on div "Link Pallet Pallet Name * Use Up and Down to choose options, press Enter to sel…" at bounding box center [301, 166] width 602 height 333
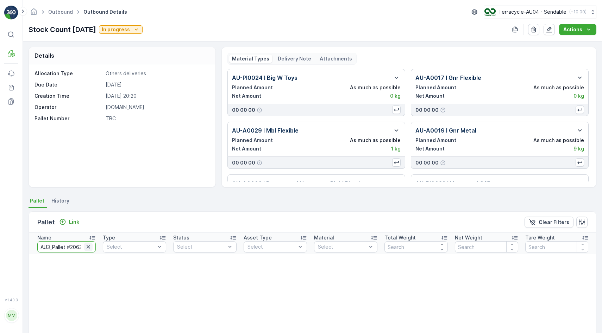
scroll to position [0, 5]
drag, startPoint x: 71, startPoint y: 250, endPoint x: 92, endPoint y: 248, distance: 20.5
click at [92, 248] on div "AU3_Pallet #20633" at bounding box center [66, 246] width 58 height 11
click at [89, 248] on icon "button" at bounding box center [88, 247] width 7 height 7
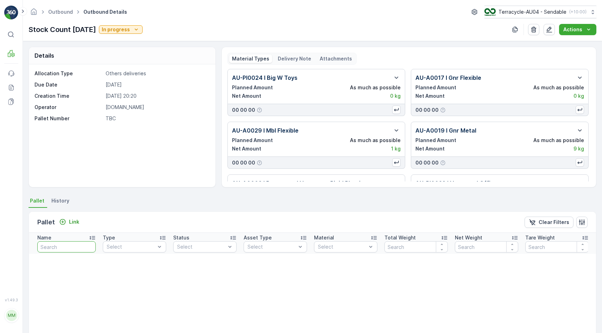
click at [72, 248] on input "text" at bounding box center [66, 246] width 58 height 11
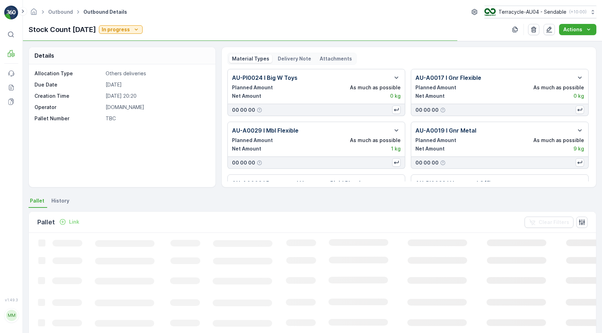
click at [81, 221] on div "Pallet Link Clear Filters" at bounding box center [312, 222] width 567 height 21
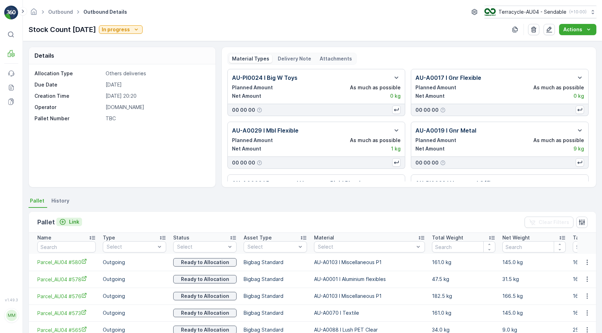
click at [73, 222] on p "Link" at bounding box center [74, 222] width 10 height 7
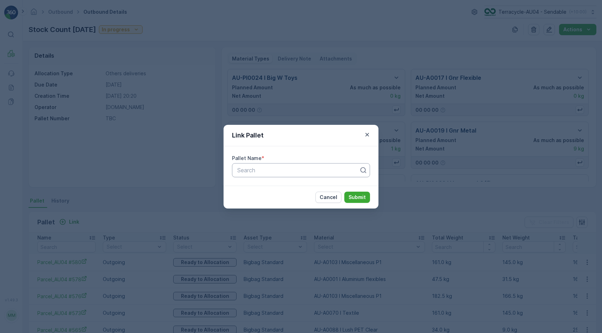
click at [256, 171] on div at bounding box center [298, 170] width 123 height 6
paste input "AU03_Pallet #22746"
type input "AU03_Pallet #22746"
click at [282, 186] on span "AU03_Pallet #22746" at bounding box center [263, 187] width 54 height 6
click at [365, 197] on p "Submit" at bounding box center [356, 197] width 17 height 7
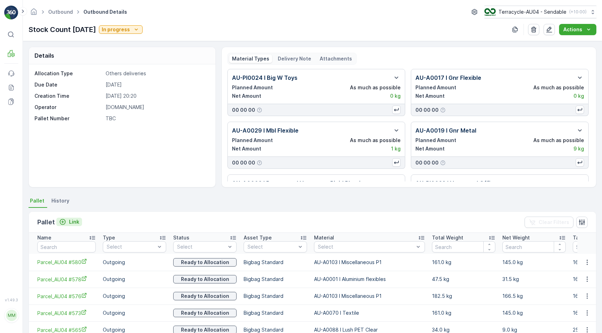
click at [73, 222] on p "Link" at bounding box center [74, 222] width 10 height 7
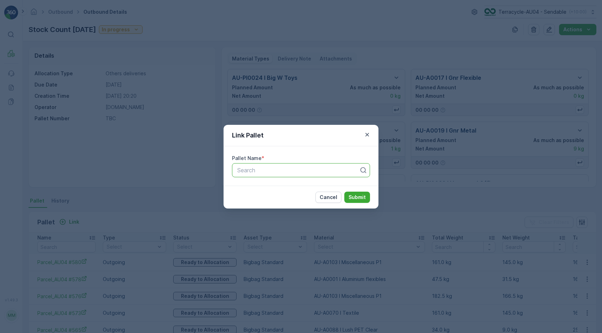
click at [241, 170] on div at bounding box center [298, 170] width 123 height 6
paste input "AU03_Pallet #22741"
type input "AU03_Pallet #22741"
click at [273, 186] on span "AU03_Pallet #22741" at bounding box center [262, 187] width 53 height 6
click at [357, 196] on p "Submit" at bounding box center [356, 197] width 17 height 7
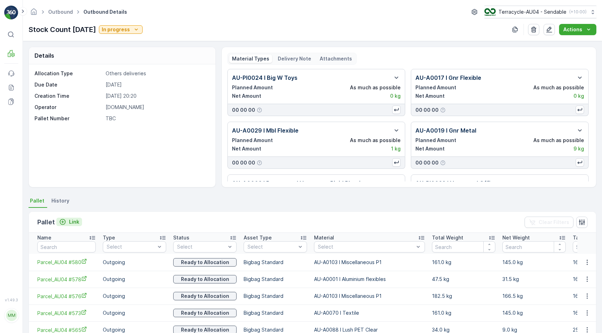
click at [70, 219] on p "Link" at bounding box center [74, 222] width 10 height 7
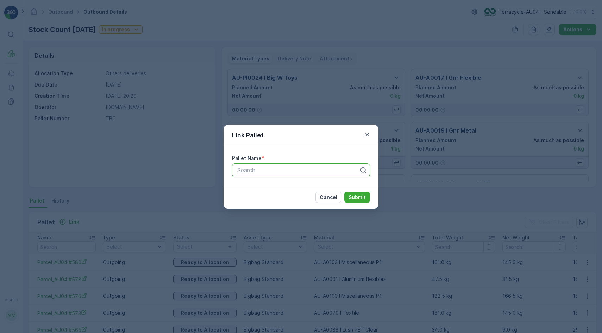
click at [246, 169] on div at bounding box center [298, 170] width 123 height 6
paste input "AU03_Pallet #22616"
type input "AU03_Pallet #22616"
click at [275, 189] on span "AU03_Pallet #22616" at bounding box center [262, 187] width 53 height 6
click at [359, 197] on p "Submit" at bounding box center [356, 197] width 17 height 7
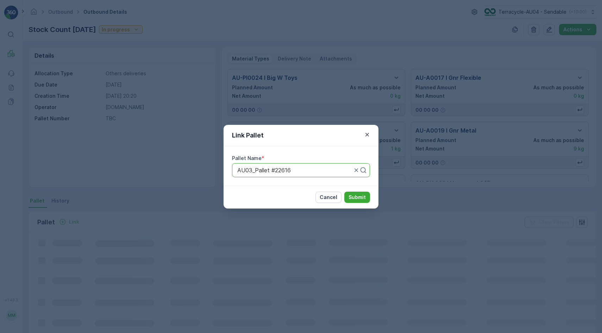
click at [451, 122] on div "Link Pallet Pallet Name * AU03_Pallet #22616 Cancel Submit" at bounding box center [301, 166] width 602 height 333
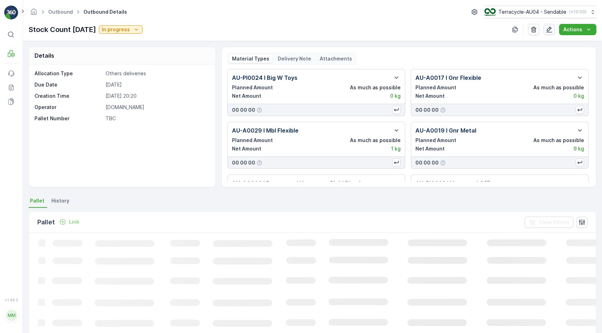
click at [546, 29] on button "button" at bounding box center [548, 29] width 11 height 11
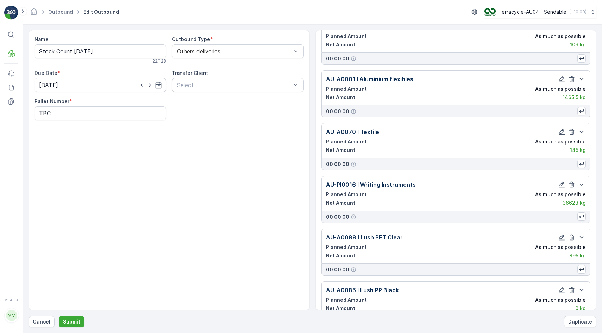
scroll to position [3305, 0]
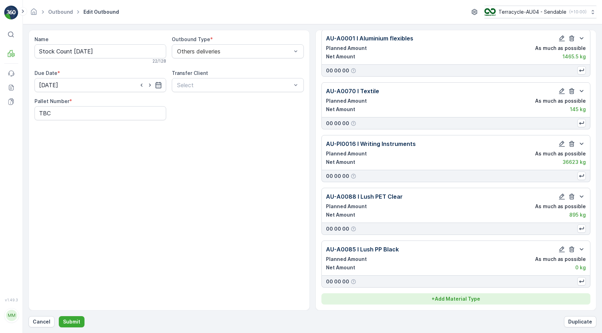
click at [444, 303] on button "+ Add Material Type" at bounding box center [455, 299] width 269 height 11
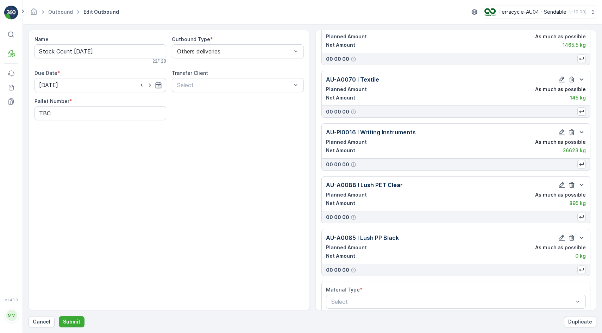
scroll to position [3326, 0]
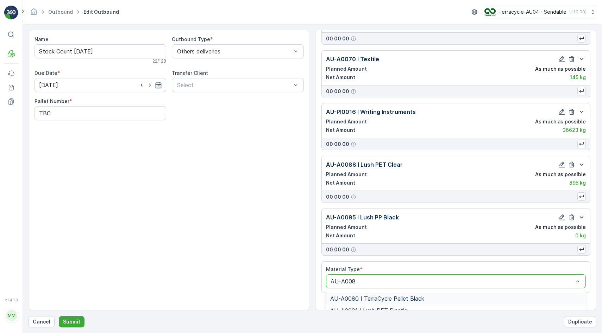
type input "AU-A0087"
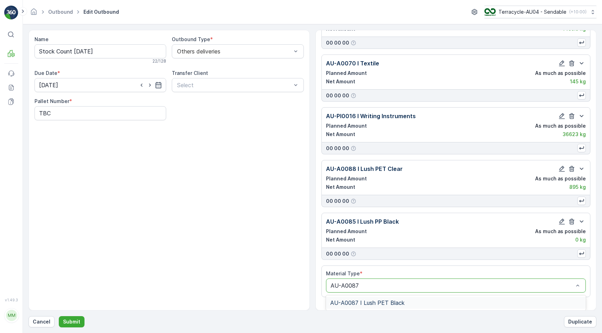
click at [371, 306] on span "AU-A0087 I Lush PET Black" at bounding box center [367, 303] width 74 height 6
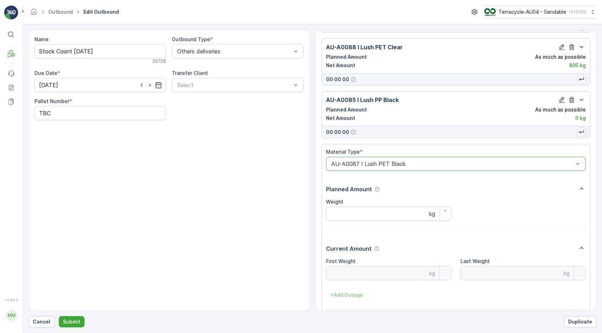
scroll to position [3487, 0]
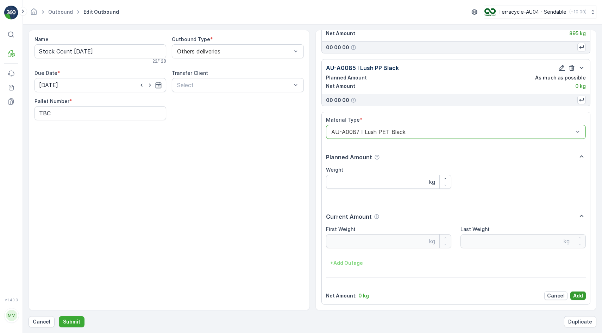
click at [564, 297] on p "Add" at bounding box center [578, 295] width 10 height 7
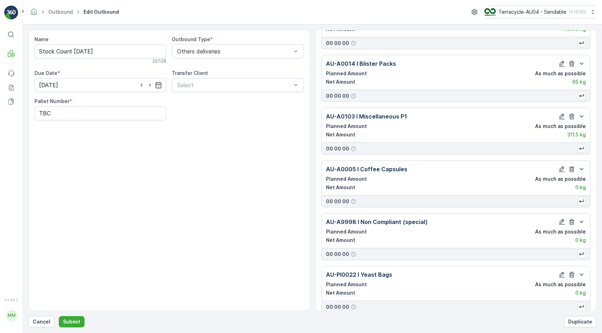
scroll to position [0, 0]
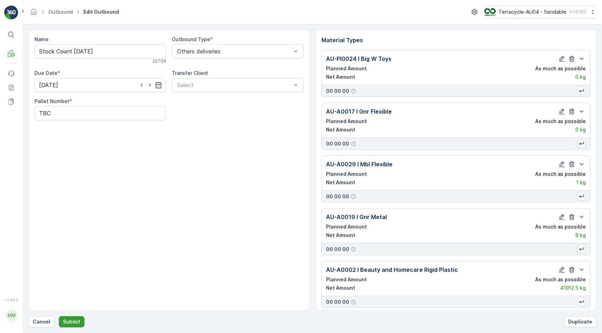
click at [74, 317] on button "Submit" at bounding box center [72, 321] width 26 height 11
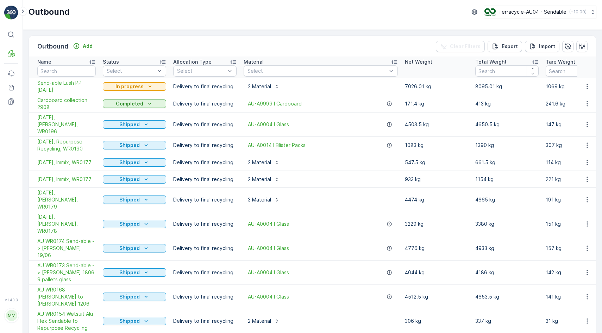
scroll to position [52, 0]
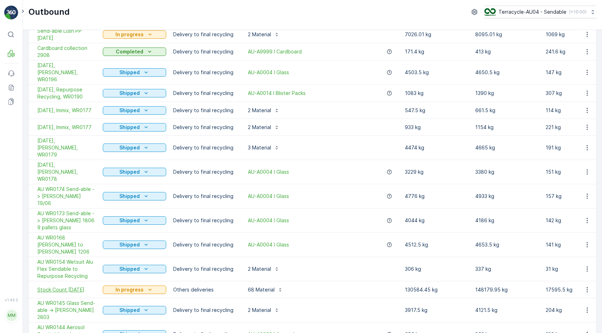
click at [83, 286] on span "Stock Count April 2025" at bounding box center [66, 289] width 58 height 7
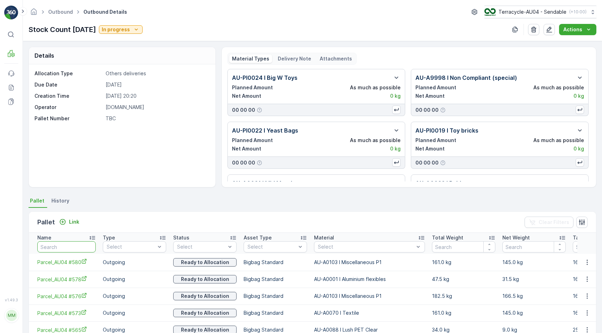
click at [50, 245] on input "text" at bounding box center [66, 246] width 58 height 11
paste input "AU03_Pallet #22616"
type input "AU03_Pallet #22616"
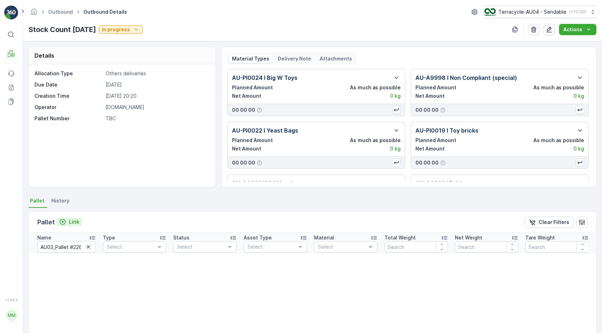
click at [75, 223] on p "Link" at bounding box center [74, 222] width 10 height 7
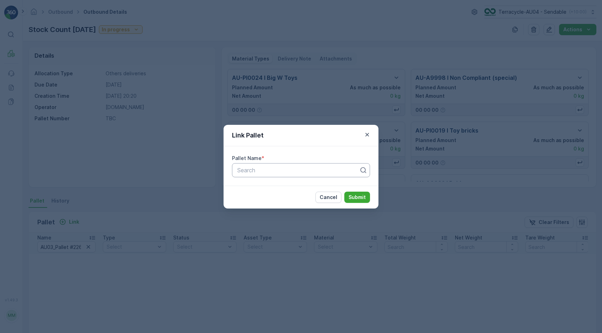
click at [237, 167] on input "text" at bounding box center [238, 170] width 2 height 6
paste input "AU03_Pallet #22616"
type input "AU03_Pallet #22616"
click at [358, 195] on p "Submit" at bounding box center [356, 197] width 17 height 7
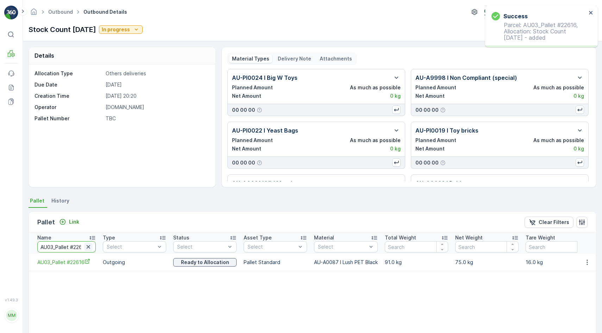
scroll to position [0, 7]
drag, startPoint x: 81, startPoint y: 246, endPoint x: 91, endPoint y: 247, distance: 9.9
click at [91, 247] on div "AU03_Pallet #22616" at bounding box center [66, 246] width 58 height 11
type input "AU03_Pallet #22"
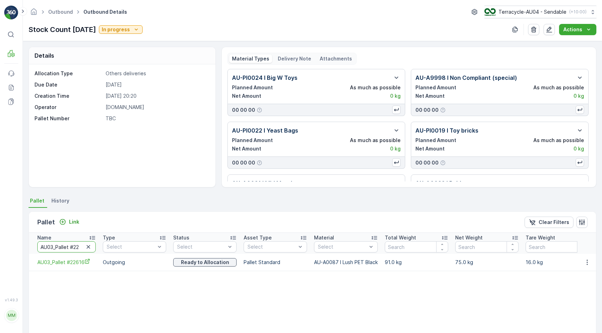
scroll to position [0, 0]
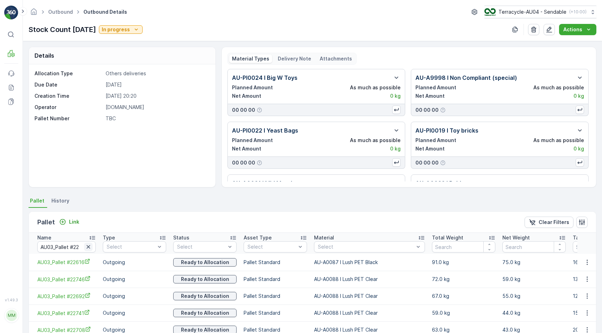
click at [87, 248] on icon "button" at bounding box center [89, 247] width 4 height 4
click at [76, 248] on input "text" at bounding box center [66, 246] width 58 height 11
paste input "AU01_Pallet #22263"
type input "AU01_Pallet #22263"
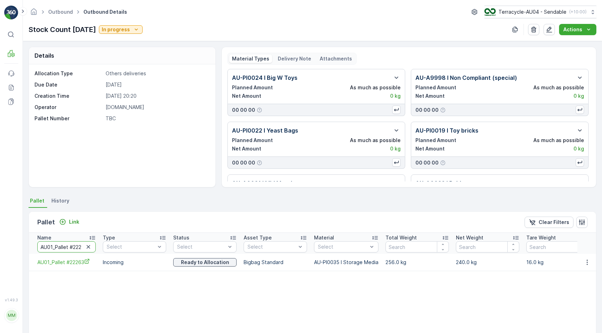
scroll to position [0, 7]
drag, startPoint x: 42, startPoint y: 245, endPoint x: 94, endPoint y: 245, distance: 52.4
click at [94, 245] on input "AU01_Pallet #22263" at bounding box center [66, 246] width 58 height 11
paste input "AU03_Pallet #20725"
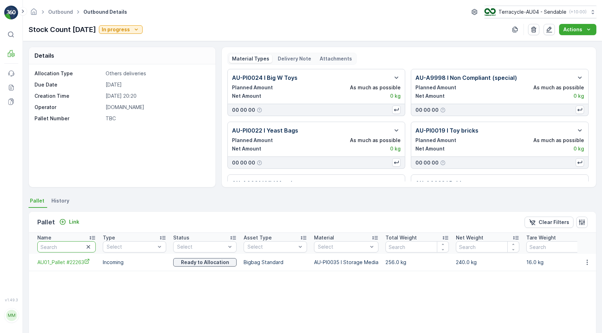
type input "AU03_Pallet #20725"
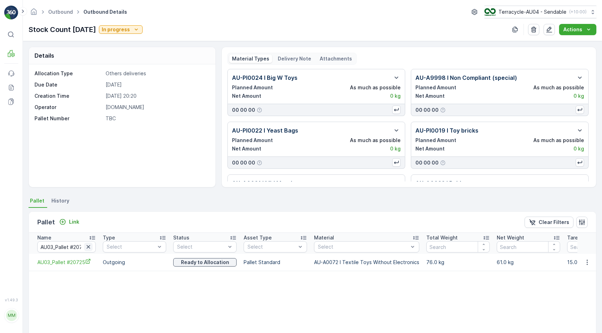
click at [87, 246] on icon "button" at bounding box center [89, 247] width 4 height 4
click at [76, 249] on input "text" at bounding box center [66, 246] width 58 height 11
paste input "AU03_Pallet_AU03 #227"
type input "AU03_Pallet_AU03 #227"
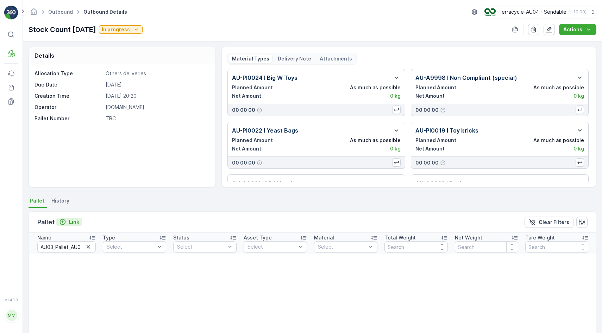
click at [74, 220] on p "Link" at bounding box center [74, 222] width 10 height 7
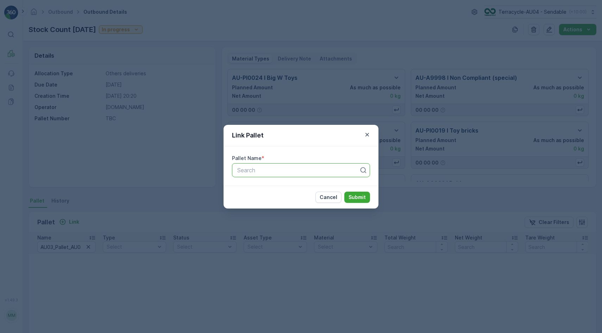
click at [246, 169] on div at bounding box center [298, 170] width 123 height 6
paste input "AU03_Pallet_AU03 #227"
type input "AU03_Pallet_AU03 #227"
click at [281, 184] on span "AU03_Pallet_AU03 #227" at bounding box center [268, 187] width 65 height 6
click at [353, 197] on p "Submit" at bounding box center [356, 197] width 17 height 7
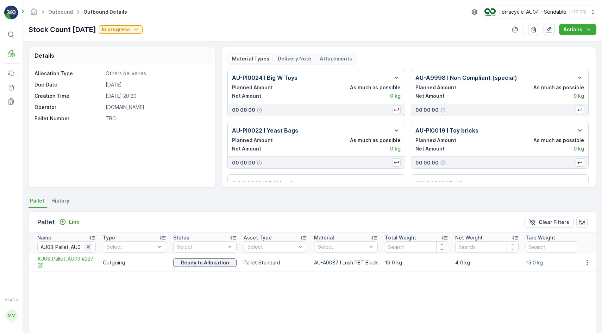
click at [91, 246] on icon "button" at bounding box center [88, 247] width 7 height 7
click at [82, 246] on input "text" at bounding box center [66, 246] width 58 height 11
paste input "Parcel_AU04 #228"
type input "Parcel_AU04 #228"
click at [87, 248] on icon "button" at bounding box center [89, 247] width 4 height 4
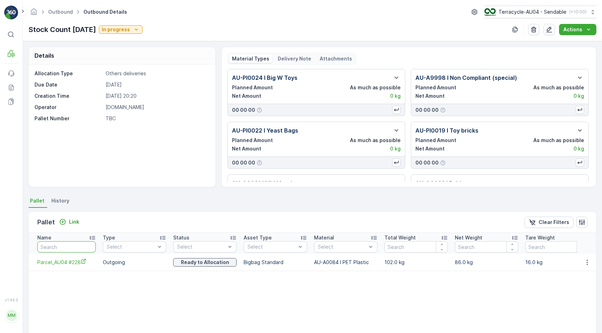
click at [76, 248] on input "text" at bounding box center [66, 246] width 58 height 11
paste input "AU03_Pallet_AU03 #397"
type input "AU03_Pallet_AU03 #397"
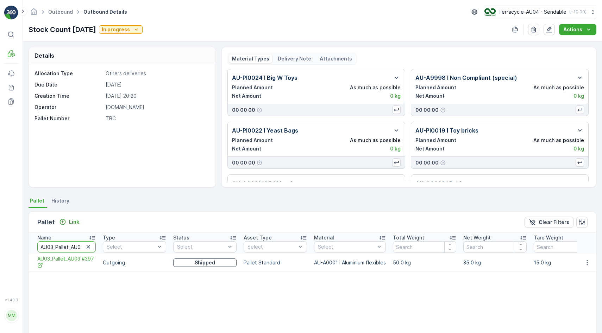
scroll to position [0, 17]
drag, startPoint x: 76, startPoint y: 248, endPoint x: 100, endPoint y: 249, distance: 24.3
click at [100, 249] on tr "Name AU03_Pallet_AU03 #397 Type Select Status Select Asset Type Select Material…" at bounding box center [324, 243] width 591 height 21
click at [77, 252] on input "AU03_Pallet_AU03 #397" at bounding box center [66, 246] width 58 height 11
type input "AU03_Pallet_AU03 #399"
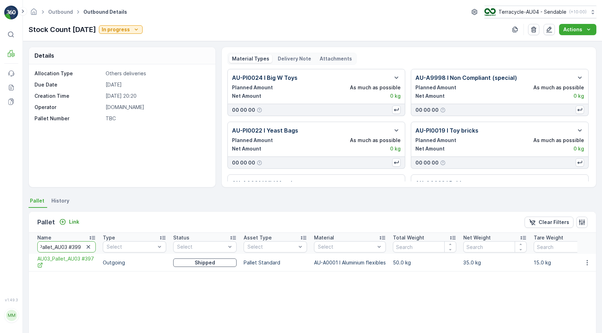
scroll to position [0, 17]
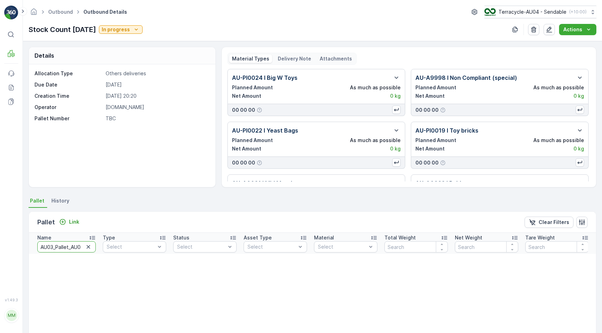
drag, startPoint x: 76, startPoint y: 251, endPoint x: 96, endPoint y: 251, distance: 20.4
click at [95, 251] on input "AU03_Pallet_AU03 #399" at bounding box center [66, 246] width 58 height 11
drag, startPoint x: 70, startPoint y: 251, endPoint x: 88, endPoint y: 247, distance: 18.7
click at [89, 247] on div "AU03_Pallet_AU03 #399" at bounding box center [66, 246] width 58 height 11
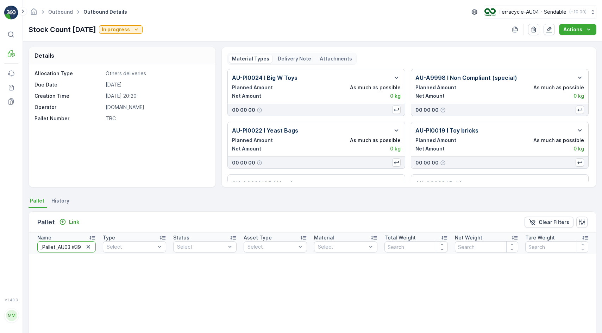
type input "AU03_Pallet_AU03 #398"
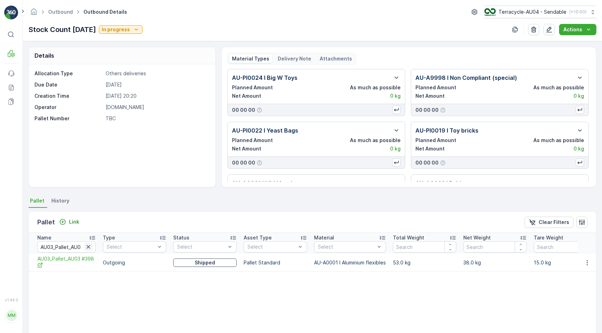
click at [89, 247] on icon "button" at bounding box center [88, 247] width 7 height 7
click at [79, 245] on input "text" at bounding box center [66, 246] width 58 height 11
paste input "AU03_Pallet_AU03 #383"
type input "AU03_Pallet_AU03 #383"
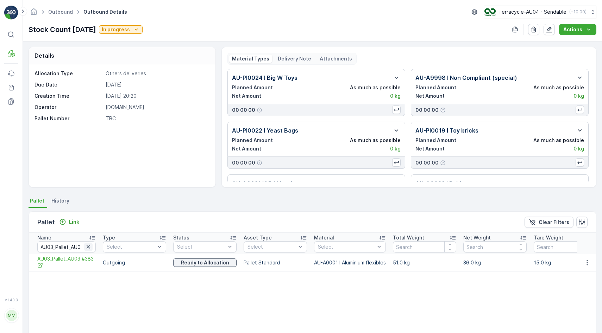
click at [85, 247] on icon "button" at bounding box center [88, 247] width 7 height 7
click at [72, 247] on input "text" at bounding box center [66, 246] width 58 height 11
paste input "AU03_Pallet_AU03 #364"
type input "AU03_Pallet_AU03 #364"
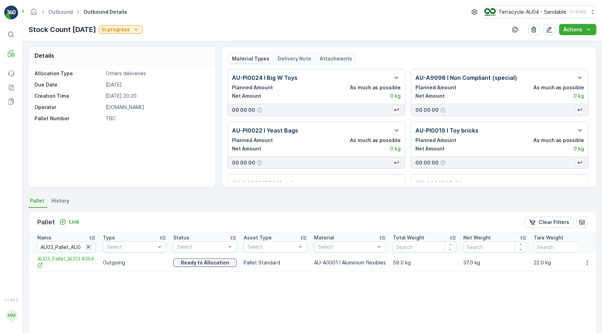
click at [89, 249] on icon "button" at bounding box center [88, 247] width 7 height 7
click at [79, 248] on input "text" at bounding box center [66, 246] width 58 height 11
paste input "AU03_Pallet_AU03 #386"
type input "AU03_Pallet_AU03 #386"
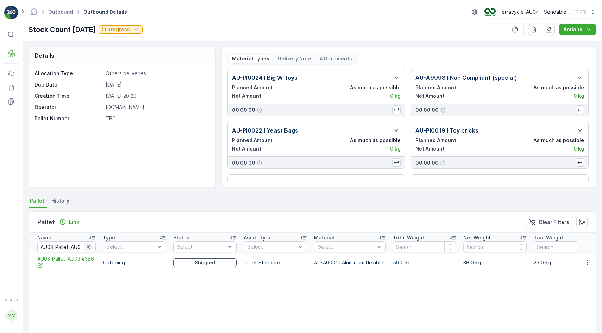
click at [85, 247] on icon "button" at bounding box center [88, 247] width 7 height 7
paste input "AU03_Pallet_AU03 #375"
type input "AU03_Pallet_AU03 #375"
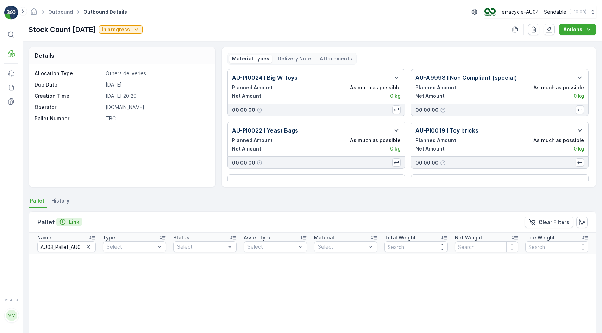
click at [71, 223] on p "Link" at bounding box center [74, 222] width 10 height 7
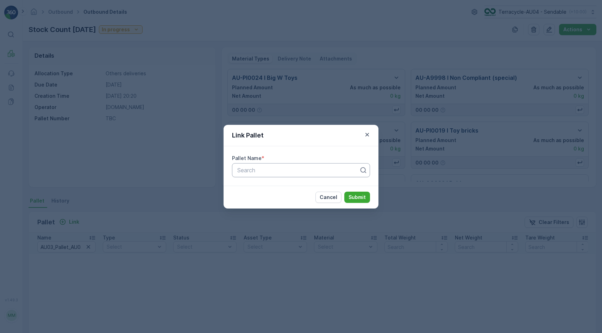
click at [273, 169] on div at bounding box center [298, 170] width 123 height 6
paste input "AU03_Pallet_AU03 #375"
type input "AU03_Pallet_AU03 #375"
click at [199, 171] on div "Link Pallet Pallet Name * Search Cancel Submit" at bounding box center [301, 166] width 602 height 333
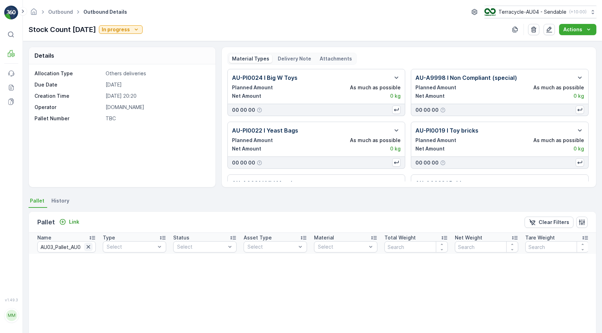
click at [88, 246] on icon "button" at bounding box center [88, 247] width 7 height 7
paste input "AU03_Pallet_AU03 #389"
type input "AU03_Pallet_AU03 #389"
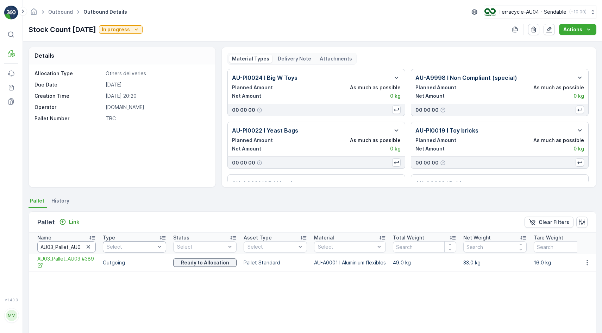
scroll to position [0, 17]
drag, startPoint x: 68, startPoint y: 248, endPoint x: 139, endPoint y: 246, distance: 71.8
click at [139, 246] on tr "Name AU03_Pallet_AU03 #389 Type Select Status Select Asset Type Select Material…" at bounding box center [324, 243] width 591 height 21
type input "AU03_Pallet_AU03 #387"
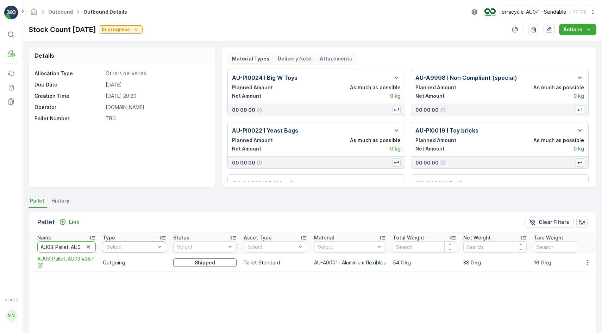
scroll to position [0, 17]
drag, startPoint x: 66, startPoint y: 246, endPoint x: 118, endPoint y: 245, distance: 52.4
click at [118, 245] on tr "Name AU03_Pallet_AU03 #387 Type Select Status Select Asset Type Select Material…" at bounding box center [324, 243] width 591 height 21
type input "AU03_Pallet_AU03 #380"
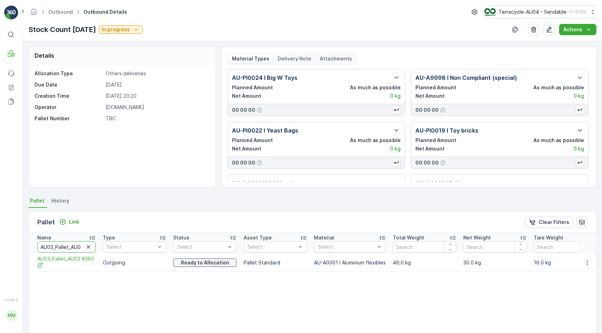
drag, startPoint x: 66, startPoint y: 244, endPoint x: 69, endPoint y: 235, distance: 8.9
click at [69, 235] on th "Name AU03_Pallet_AU03 #380" at bounding box center [64, 243] width 70 height 21
drag, startPoint x: 59, startPoint y: 249, endPoint x: 160, endPoint y: 251, distance: 101.7
click at [160, 251] on tr "Name AU03_Pallet_AU03 #380 Type Select Status Select Asset Type Select Material…" at bounding box center [324, 243] width 591 height 21
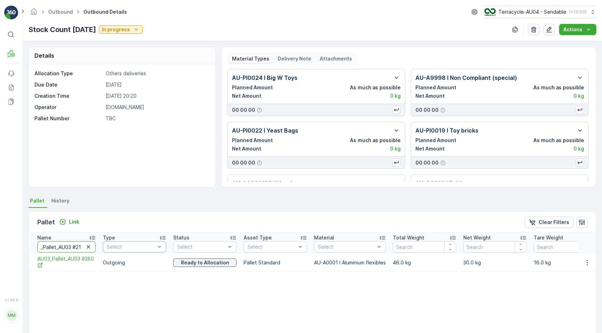
type input "AU03_Pallet_AU03 #215"
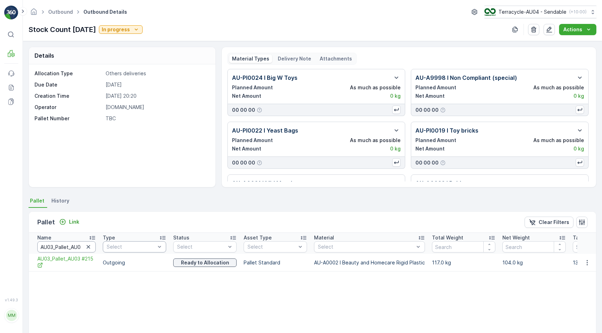
scroll to position [0, 16]
drag, startPoint x: 71, startPoint y: 247, endPoint x: 132, endPoint y: 247, distance: 60.9
click at [132, 247] on tr "Name AU03_Pallet_AU03 #215 Type Select Status Select Asset Type Select Material…" at bounding box center [344, 243] width 630 height 21
type input "AU03_Pallet_AU03 #212"
drag, startPoint x: 71, startPoint y: 246, endPoint x: 123, endPoint y: 246, distance: 52.4
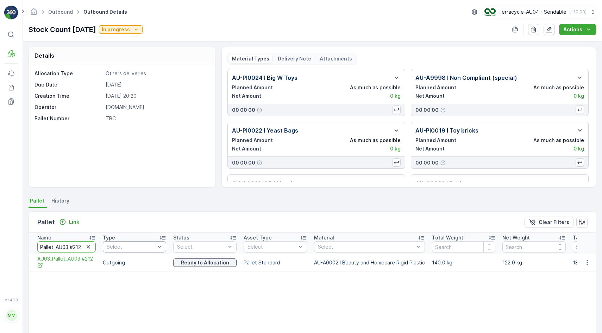
click at [123, 246] on tr "Name AU03_Pallet_AU03 #212 Type Select Status Select Asset Type Select Material…" at bounding box center [344, 243] width 630 height 21
type input "AU03_Pallet_AU03 #213"
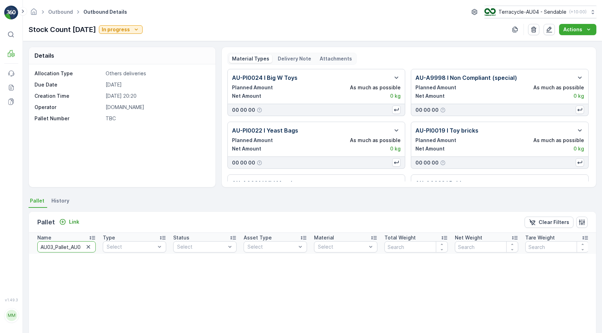
scroll to position [0, 16]
drag, startPoint x: 73, startPoint y: 248, endPoint x: 101, endPoint y: 247, distance: 28.9
click at [101, 247] on tr "Name AU03_Pallet_AU03 #213 Type Select Status Select Asset Type Select Material…" at bounding box center [315, 243] width 572 height 21
click at [81, 247] on input "AU03_Pallet_AU03 #213" at bounding box center [66, 246] width 58 height 11
type input "AU03_Pallet_AU03 #231"
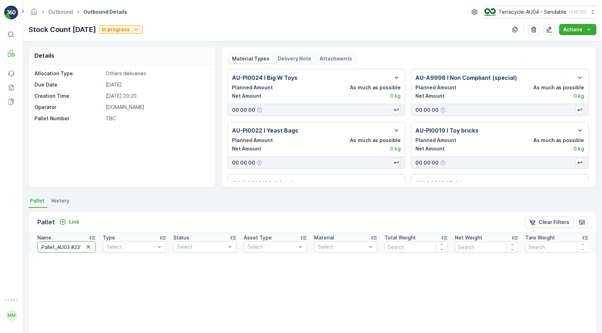
scroll to position [0, 16]
click at [75, 223] on p "Link" at bounding box center [74, 222] width 10 height 7
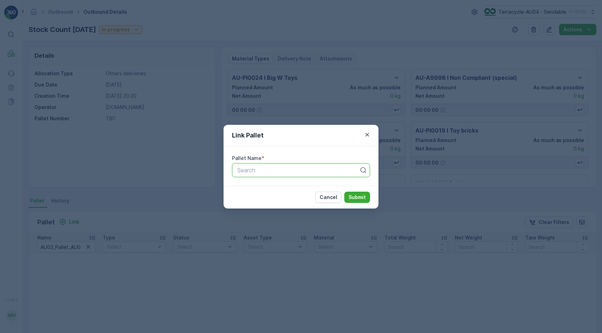
paste input "AU03_Pallet_AU03 #231"
type input "AU03_Pallet_AU03 #231"
click at [259, 182] on div "AU03_Pallet_AU03 #231" at bounding box center [301, 188] width 138 height 12
click at [347, 193] on button "Submit" at bounding box center [357, 197] width 26 height 11
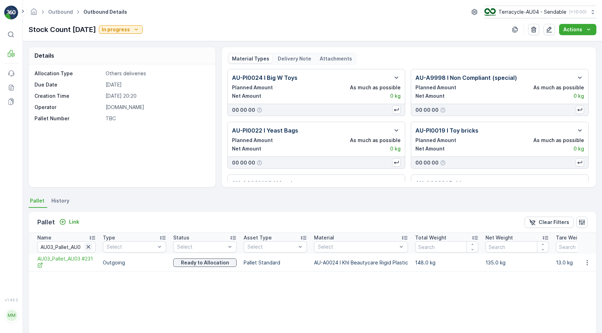
click at [88, 245] on icon "button" at bounding box center [88, 247] width 7 height 7
paste input "AU03_Pallet_AU03 #224"
type input "AU03_Pallet_AU03 #224"
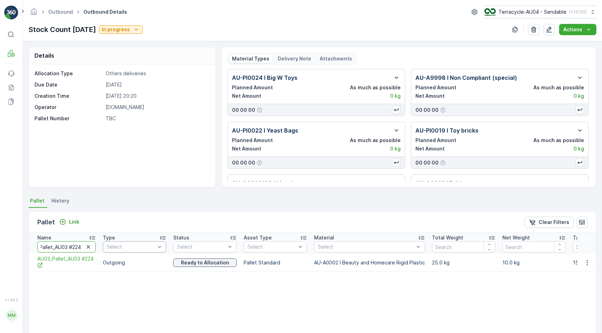
drag, startPoint x: 66, startPoint y: 250, endPoint x: 111, endPoint y: 249, distance: 45.4
click at [111, 249] on tr "Name AU03_Pallet_AU03 #224 Type Select Status Select Asset Type Select Material…" at bounding box center [344, 243] width 630 height 21
type input "AU03_Pallet_AU03 #2"
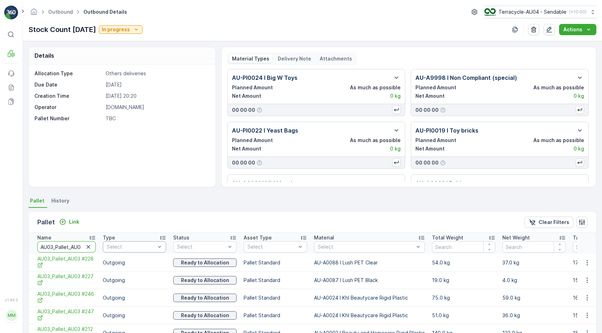
drag, startPoint x: 68, startPoint y: 242, endPoint x: 111, endPoint y: 242, distance: 42.6
click at [110, 242] on tr "Name AU03_Pallet_AU03 #2 Type Select Status Select Asset Type Select Material S…" at bounding box center [344, 243] width 630 height 21
drag, startPoint x: 61, startPoint y: 248, endPoint x: 119, endPoint y: 248, distance: 58.1
click at [119, 248] on tr "Name AU03_Pallet_AU03 #2 Type Select Status Select Asset Type Select Material S…" at bounding box center [344, 243] width 630 height 21
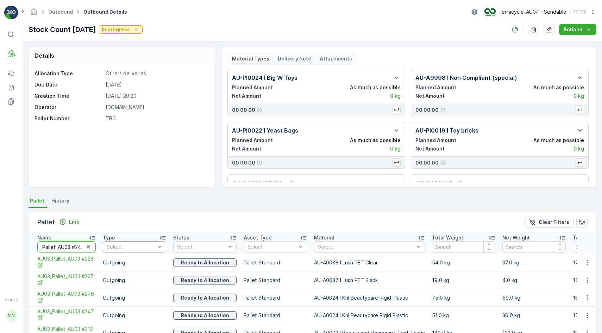
type input "AU03_Pallet_AU03 #247"
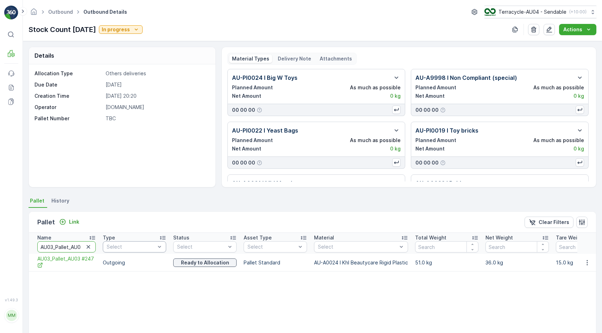
drag, startPoint x: 75, startPoint y: 244, endPoint x: 119, endPoint y: 242, distance: 44.0
click at [119, 242] on tr "Name AU03_Pallet_AU03 #247 Type Select Status Select Asset Type Select Material…" at bounding box center [335, 243] width 613 height 21
drag, startPoint x: 71, startPoint y: 248, endPoint x: 126, endPoint y: 247, distance: 55.3
click at [126, 247] on tr "Name AU03_Pallet_AU03 #247 Type Select Status Select Asset Type Select Material…" at bounding box center [335, 243] width 613 height 21
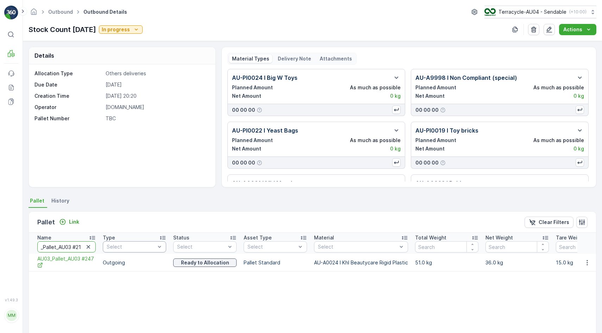
type input "AU03_Pallet_AU03 #218"
drag, startPoint x: 57, startPoint y: 248, endPoint x: 221, endPoint y: 240, distance: 164.6
click at [221, 240] on tr "Name AU03_Pallet_AU03 #218 Type Select Status Select Asset Type Select Material…" at bounding box center [344, 243] width 630 height 21
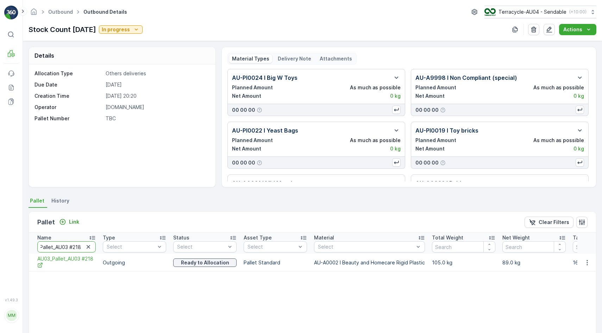
click at [83, 244] on input "AU03_Pallet_AU03 #218" at bounding box center [66, 246] width 58 height 11
type input "AU03_Pallet_AU03 #246"
click at [187, 261] on table "Name AU03_Pallet_AU03 #246 Type Select Status Select Asset Type Select Material…" at bounding box center [335, 252] width 613 height 39
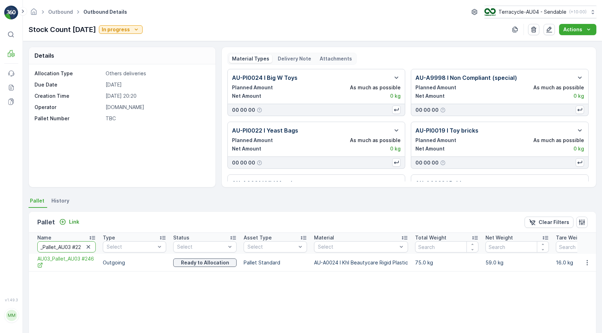
type input "AU03_Pallet_AU03 #223"
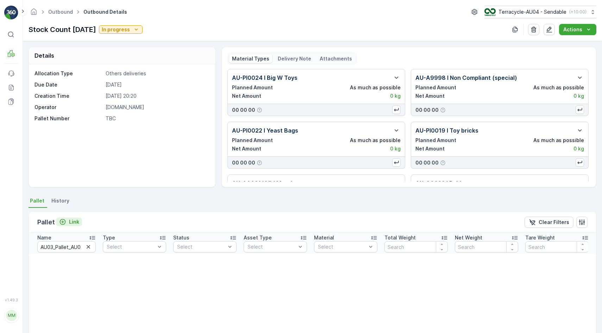
click at [73, 219] on p "Link" at bounding box center [74, 222] width 10 height 7
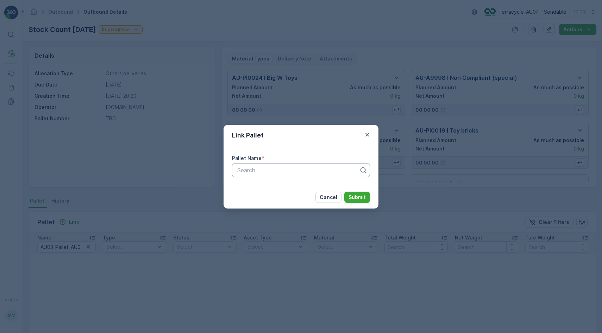
click at [268, 169] on div at bounding box center [298, 170] width 123 height 6
paste input "AU03_Pallet_AU03 #223"
type input "AU03_Pallet_AU03 #223"
click at [273, 188] on span "AU03_Pallet_AU03 #223" at bounding box center [268, 187] width 65 height 6
click at [351, 195] on p "Submit" at bounding box center [356, 197] width 17 height 7
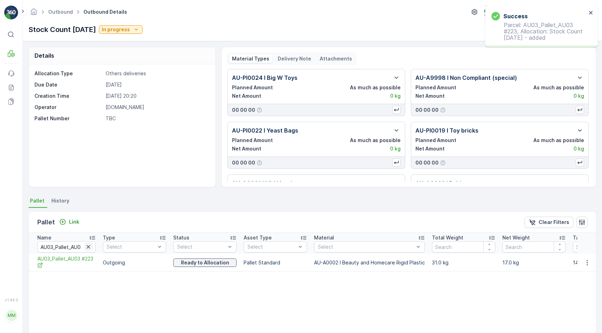
click at [89, 249] on icon "button" at bounding box center [88, 247] width 7 height 7
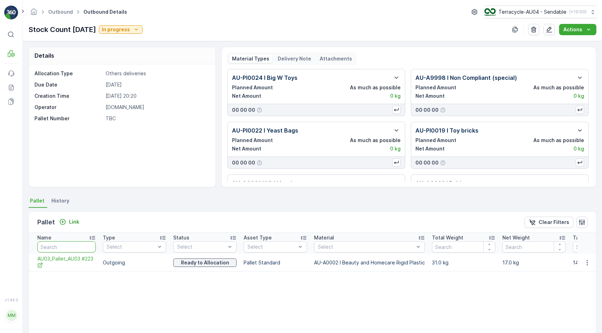
paste input "AU03_Pallet_AU03 #375"
type input "AU03_Pallet_AU03 #375"
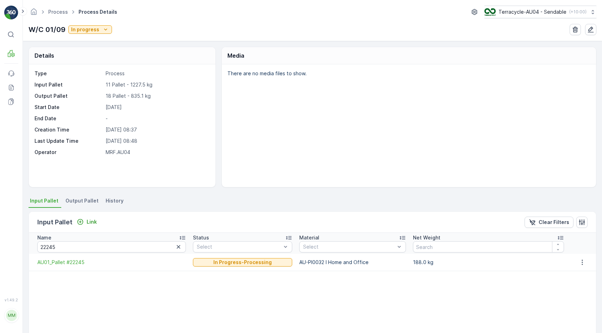
scroll to position [30, 0]
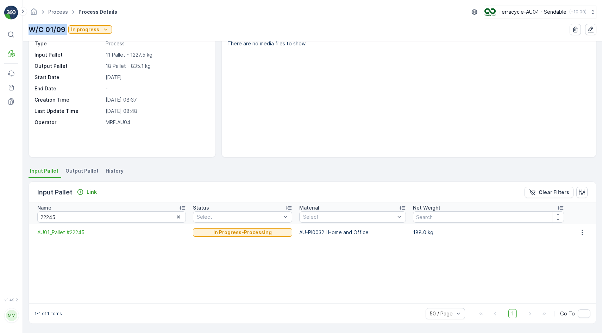
drag, startPoint x: 29, startPoint y: 30, endPoint x: 68, endPoint y: 30, distance: 39.1
click at [68, 30] on div "W/C 01/09 In progress" at bounding box center [70, 29] width 83 height 11
copy p "W/C 01/09"
